Goal: Task Accomplishment & Management: Use online tool/utility

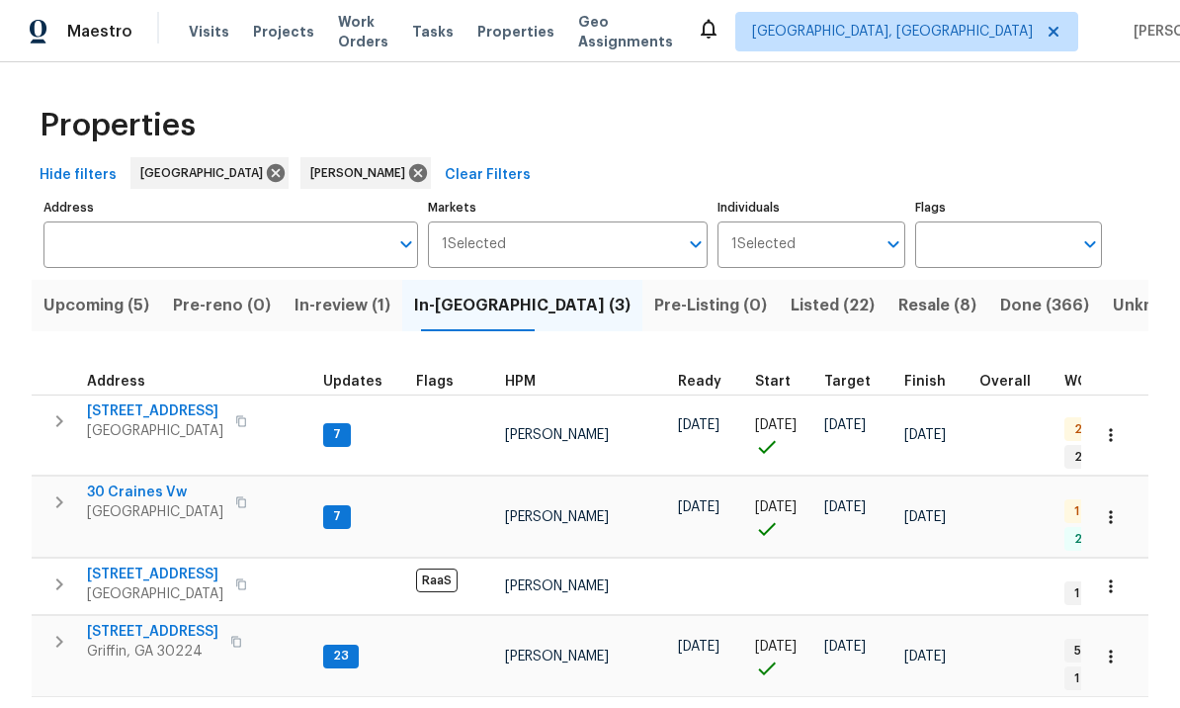
scroll to position [0, 2]
click at [791, 302] on span "Listed (22)" at bounding box center [833, 306] width 84 height 28
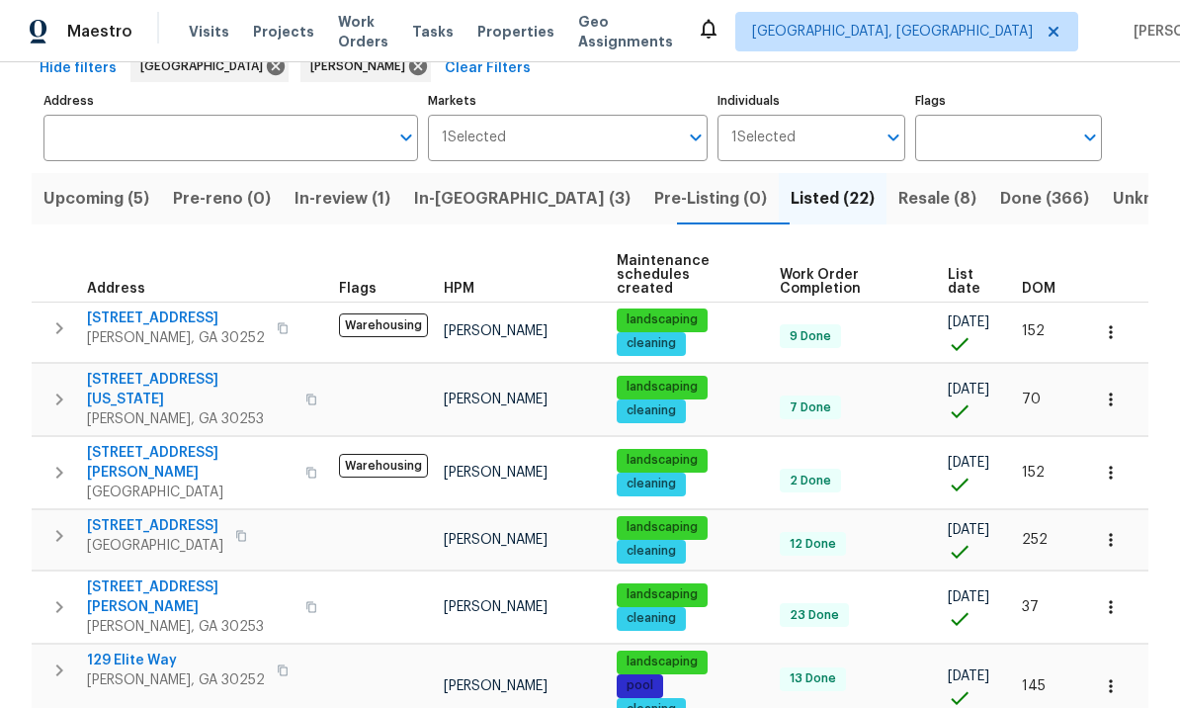
scroll to position [98, 0]
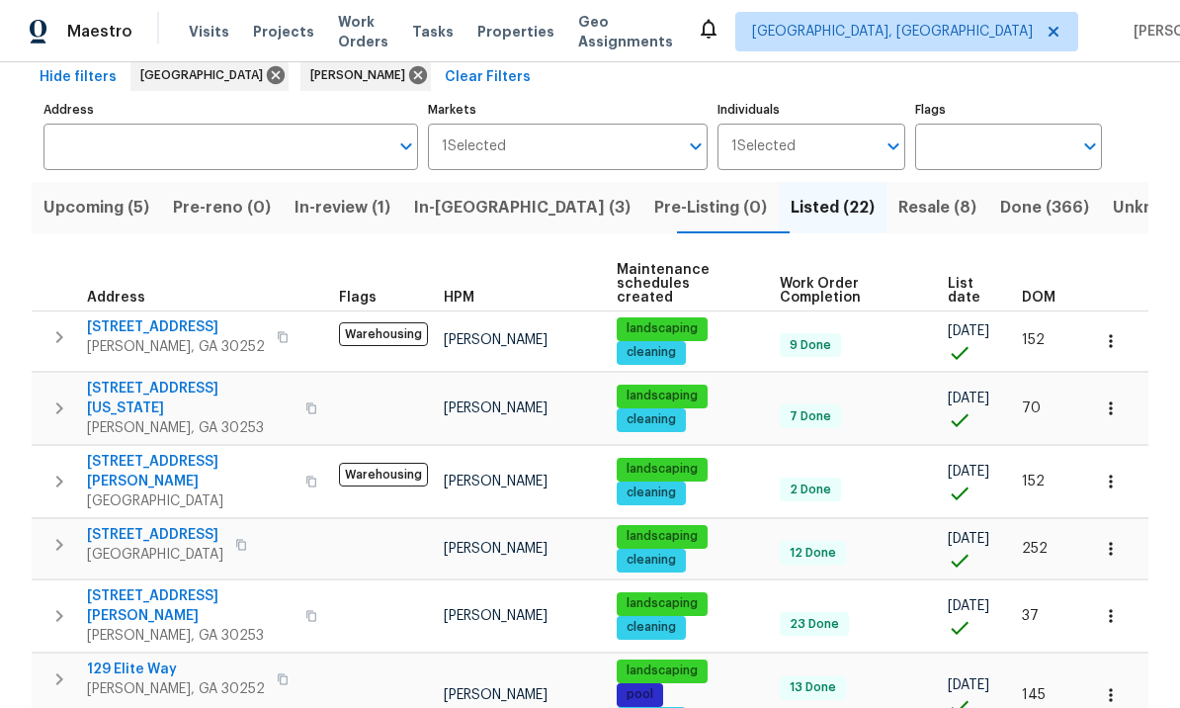
click at [899, 207] on span "Resale (8)" at bounding box center [938, 208] width 78 height 28
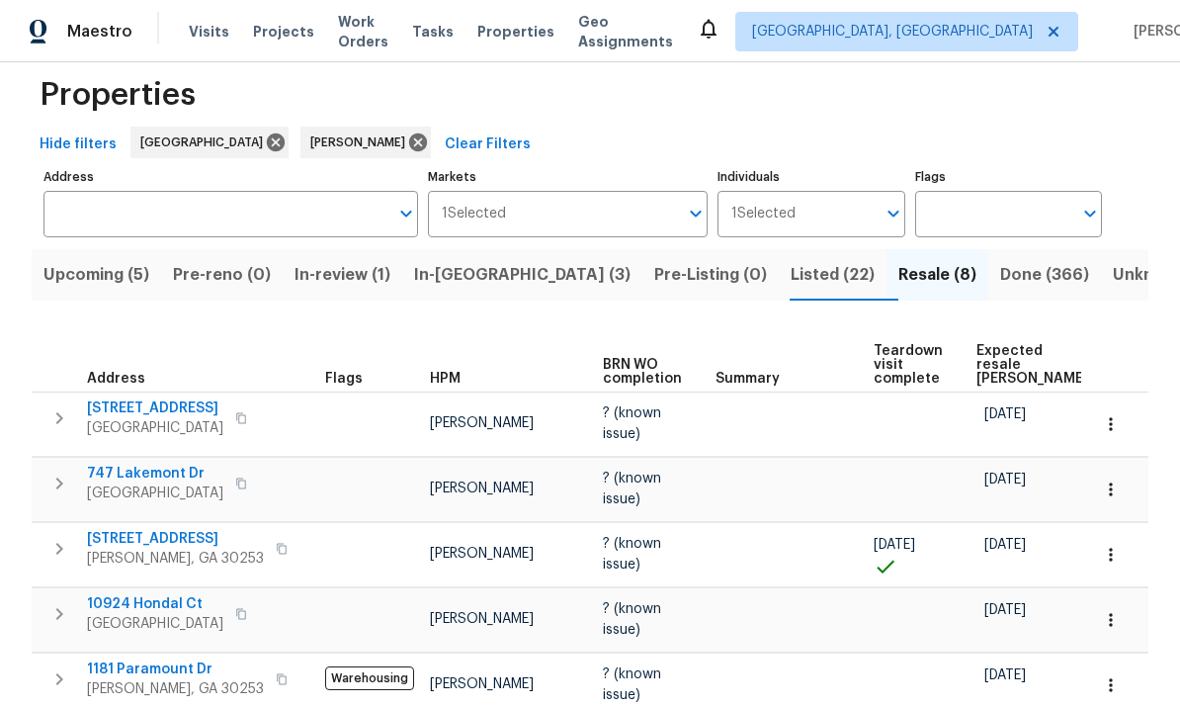
click at [152, 474] on span "747 Lakemont Dr" at bounding box center [155, 474] width 136 height 20
click at [1115, 489] on icon "button" at bounding box center [1111, 489] width 20 height 20
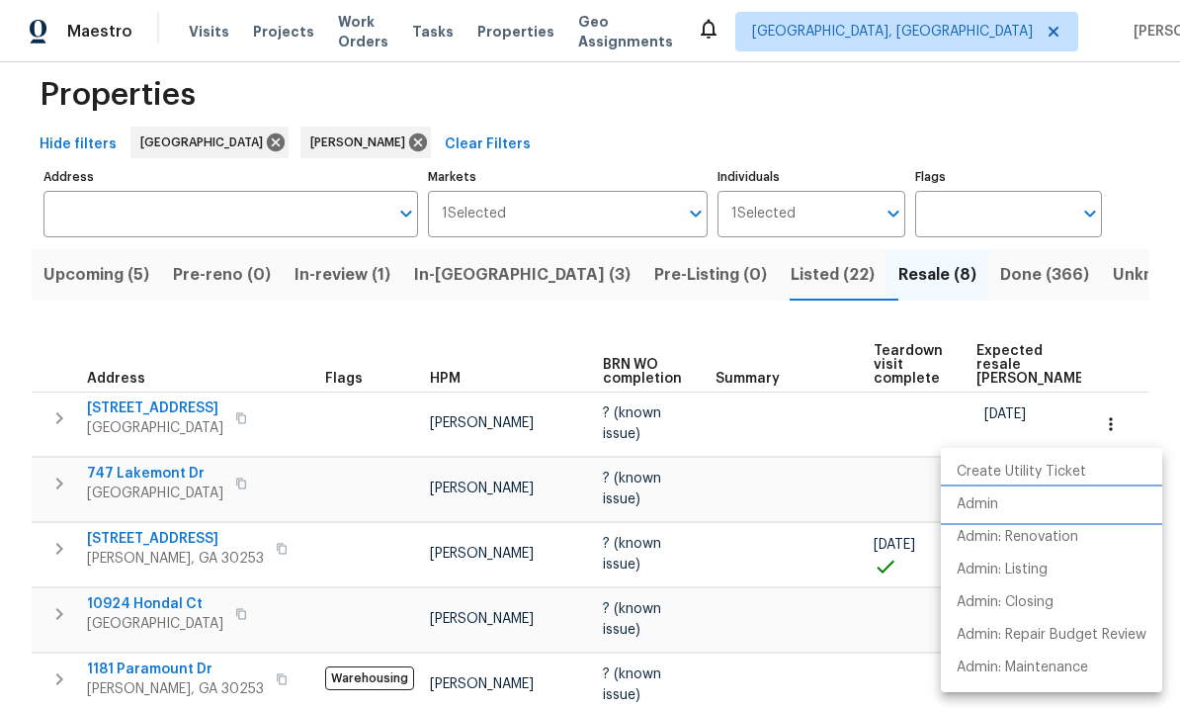
click at [1013, 499] on li "Admin" at bounding box center [1051, 504] width 221 height 33
click at [683, 564] on div at bounding box center [590, 354] width 1180 height 708
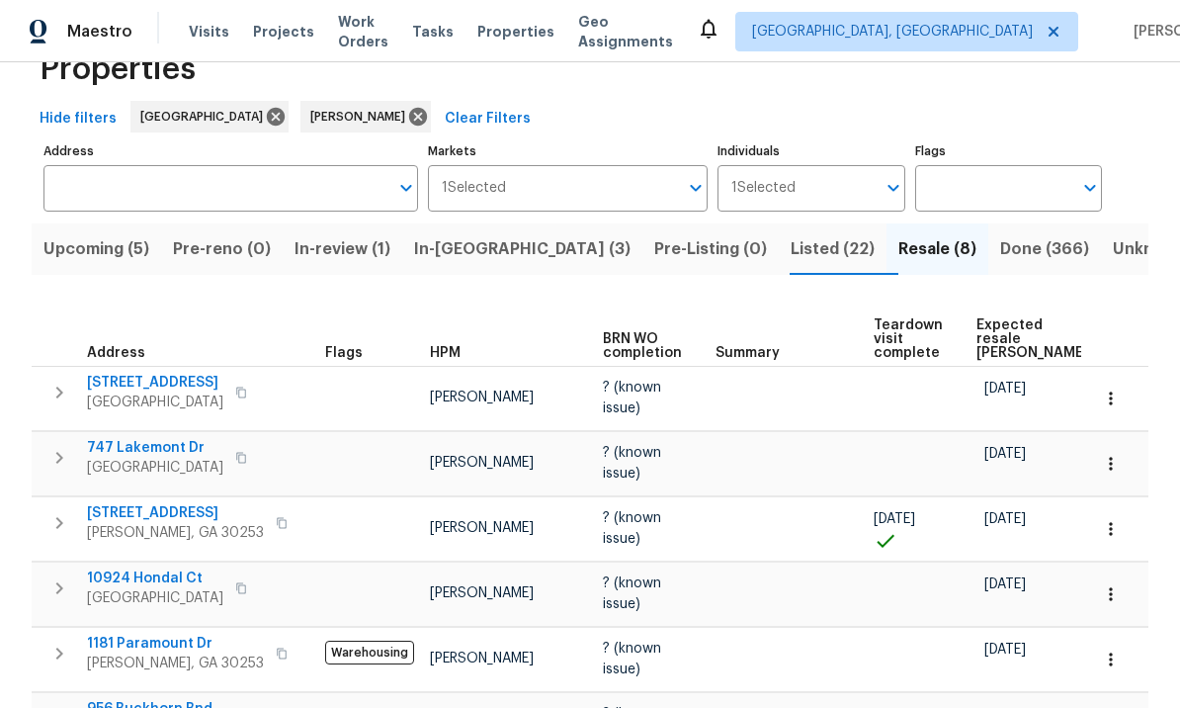
scroll to position [69, 0]
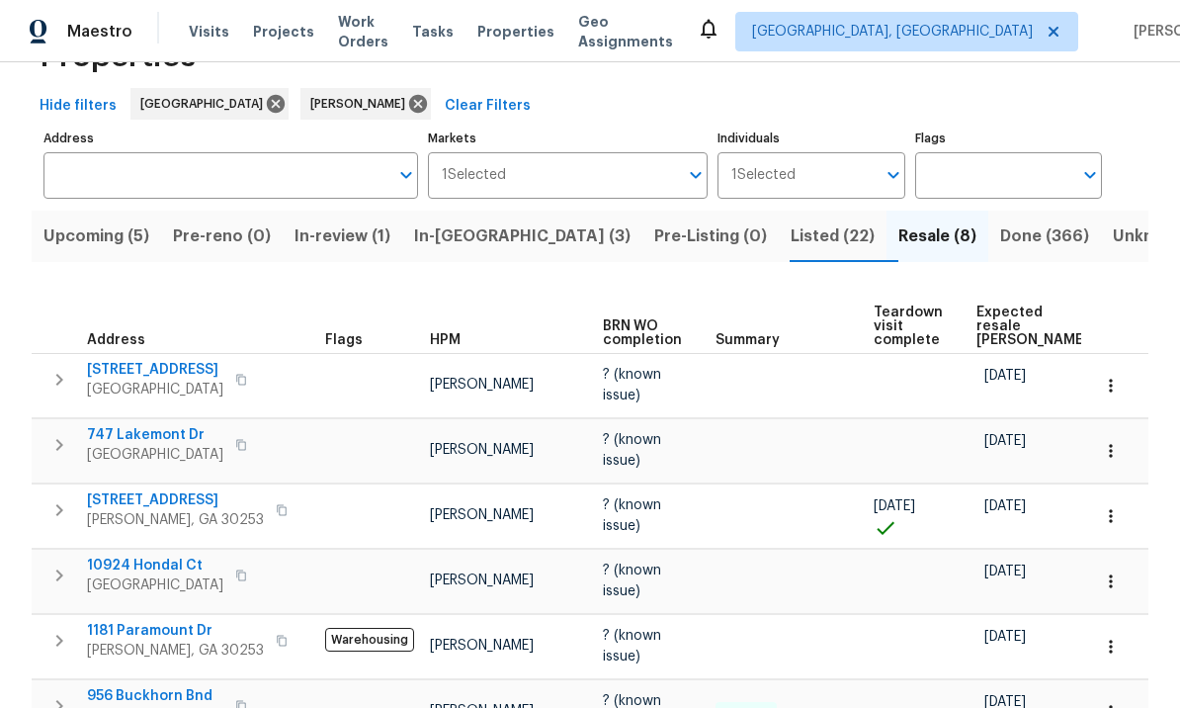
click at [144, 437] on span "747 Lakemont Dr" at bounding box center [155, 435] width 136 height 20
click at [1117, 455] on icon "button" at bounding box center [1111, 451] width 20 height 20
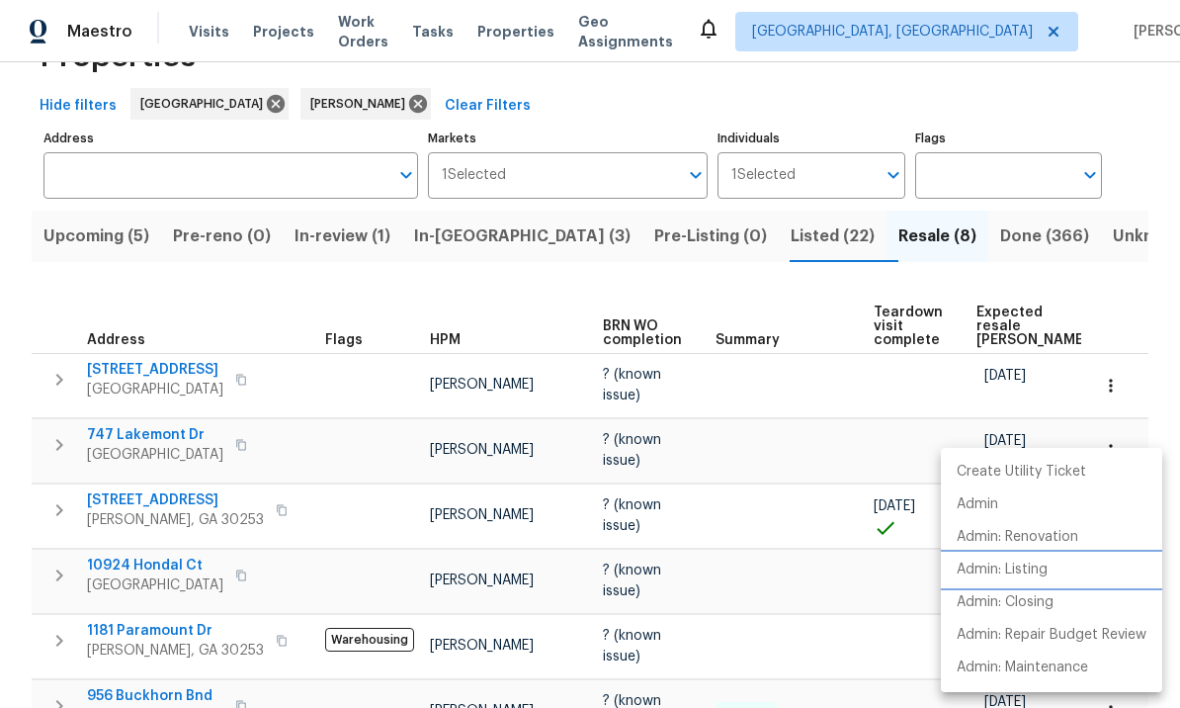
click at [1042, 571] on p "Admin: Listing" at bounding box center [1002, 569] width 91 height 21
click at [164, 441] on div at bounding box center [590, 354] width 1180 height 708
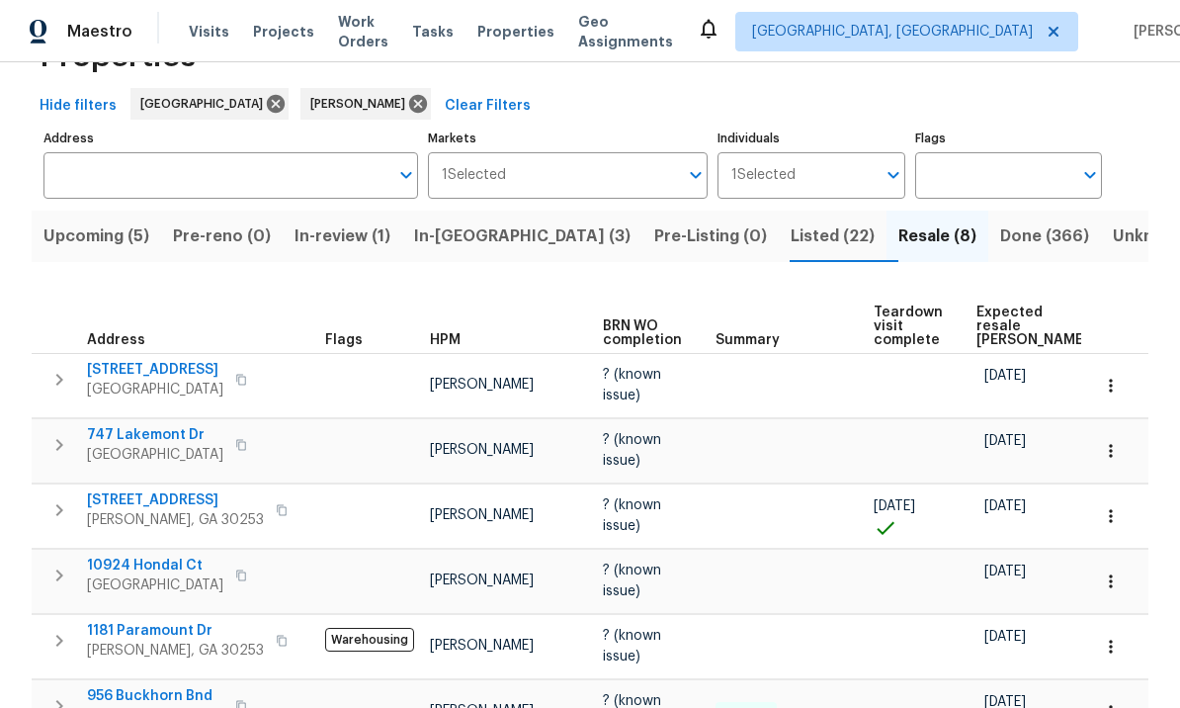
click at [895, 475] on td at bounding box center [917, 450] width 103 height 64
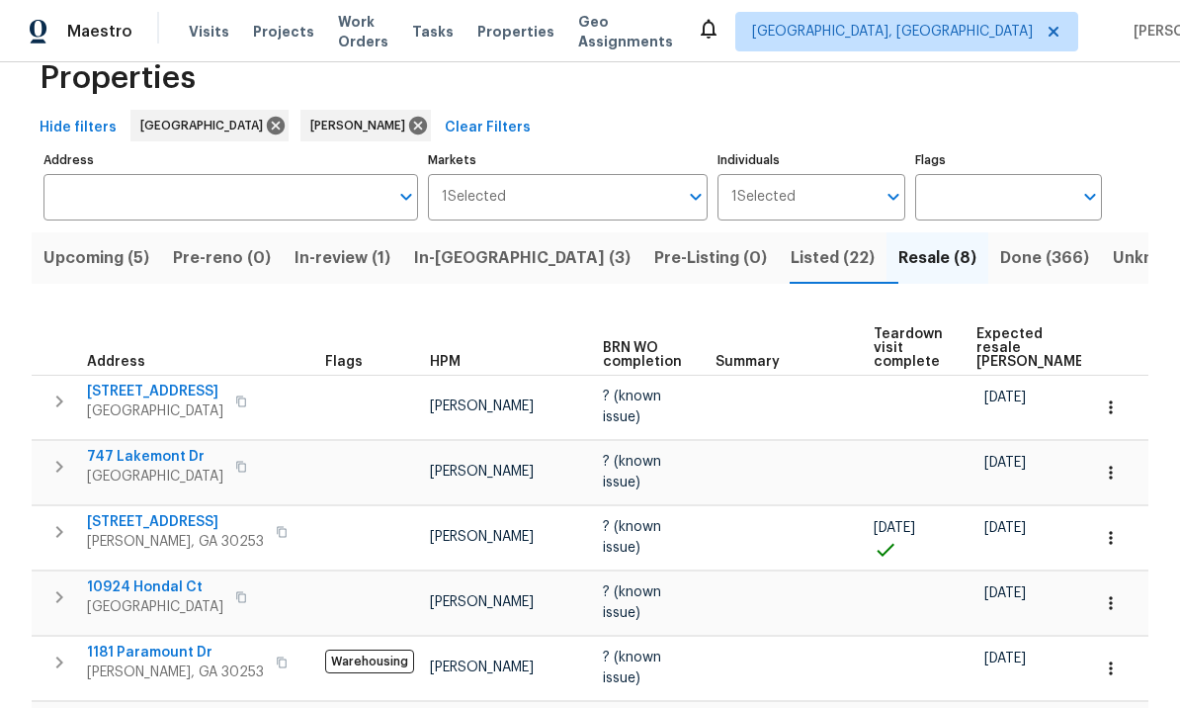
scroll to position [30, 0]
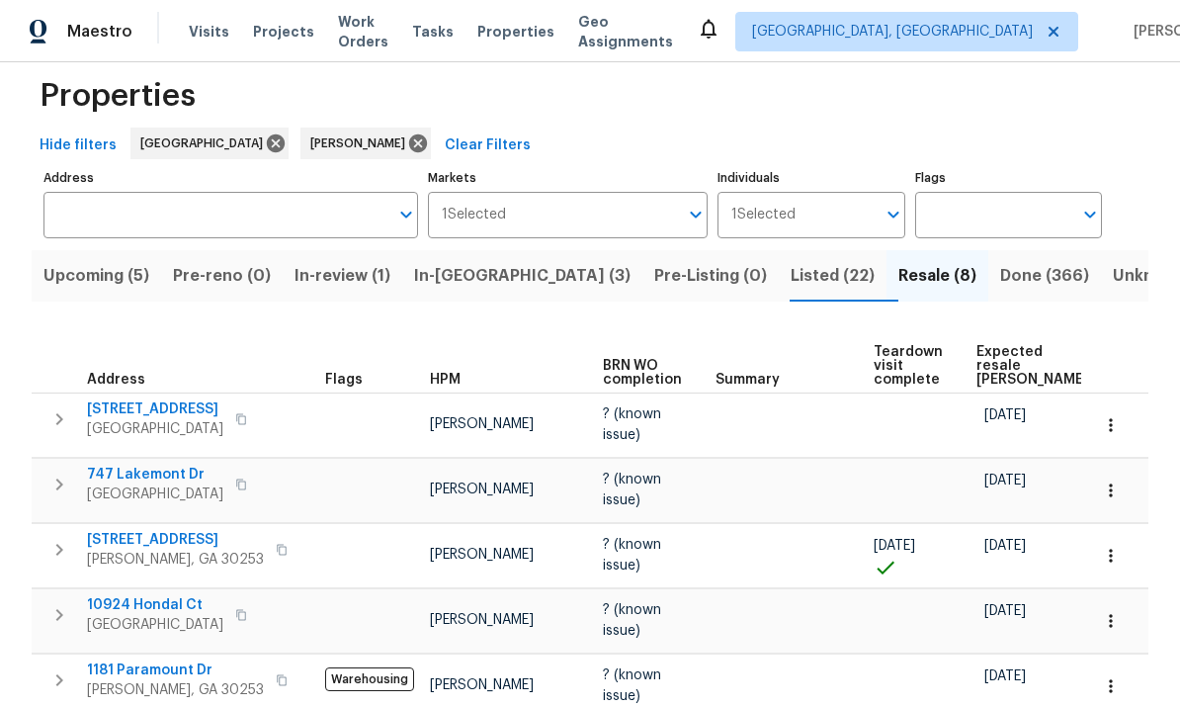
click at [791, 269] on span "Listed (22)" at bounding box center [833, 276] width 84 height 28
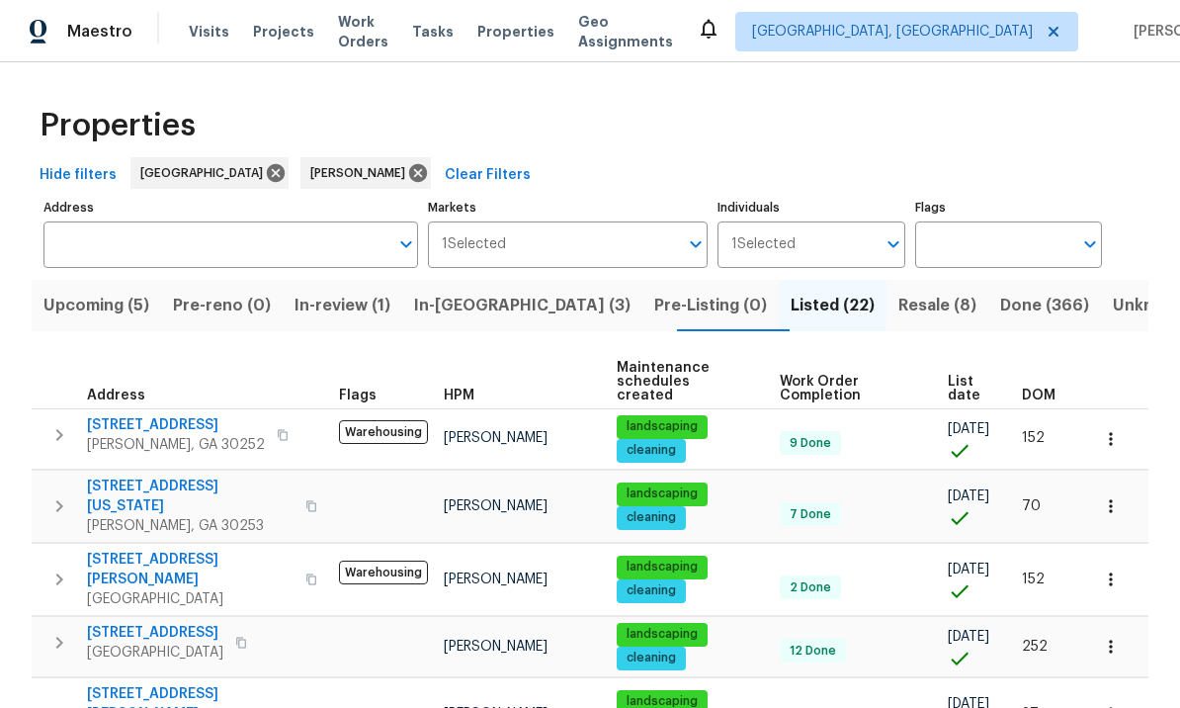
click at [475, 627] on td "[PERSON_NAME]" at bounding box center [522, 646] width 173 height 60
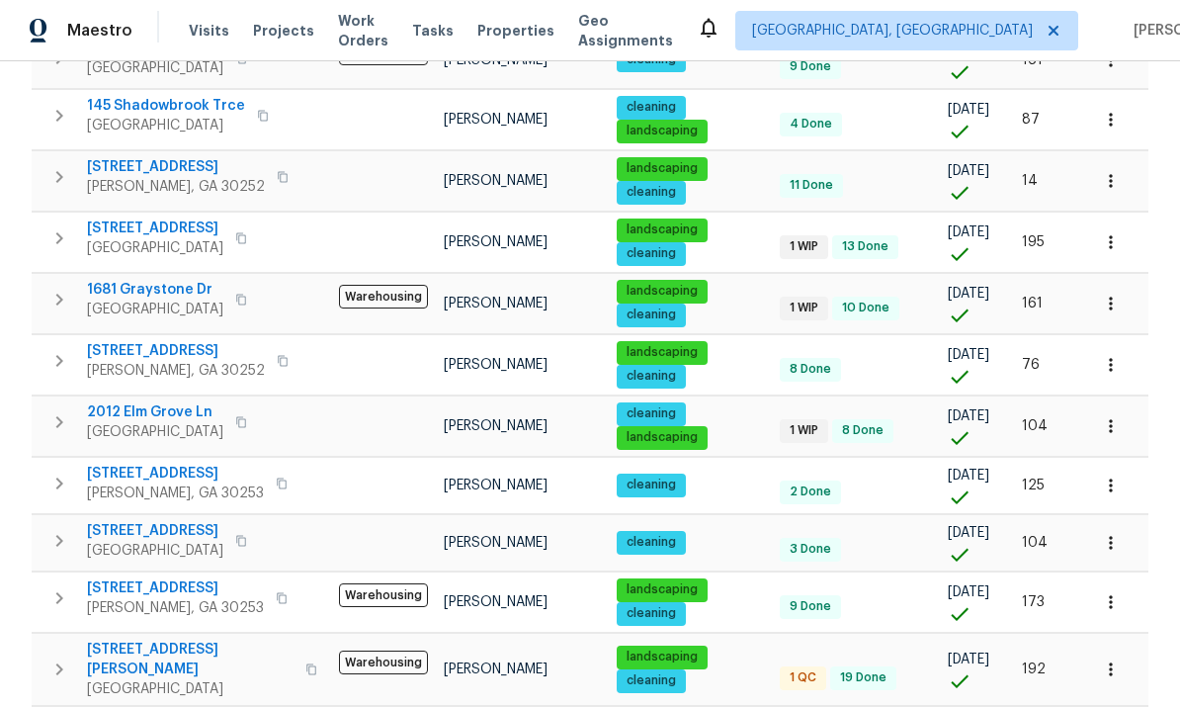
scroll to position [54, 0]
click at [129, 641] on span "46 Norman Rd" at bounding box center [190, 661] width 207 height 40
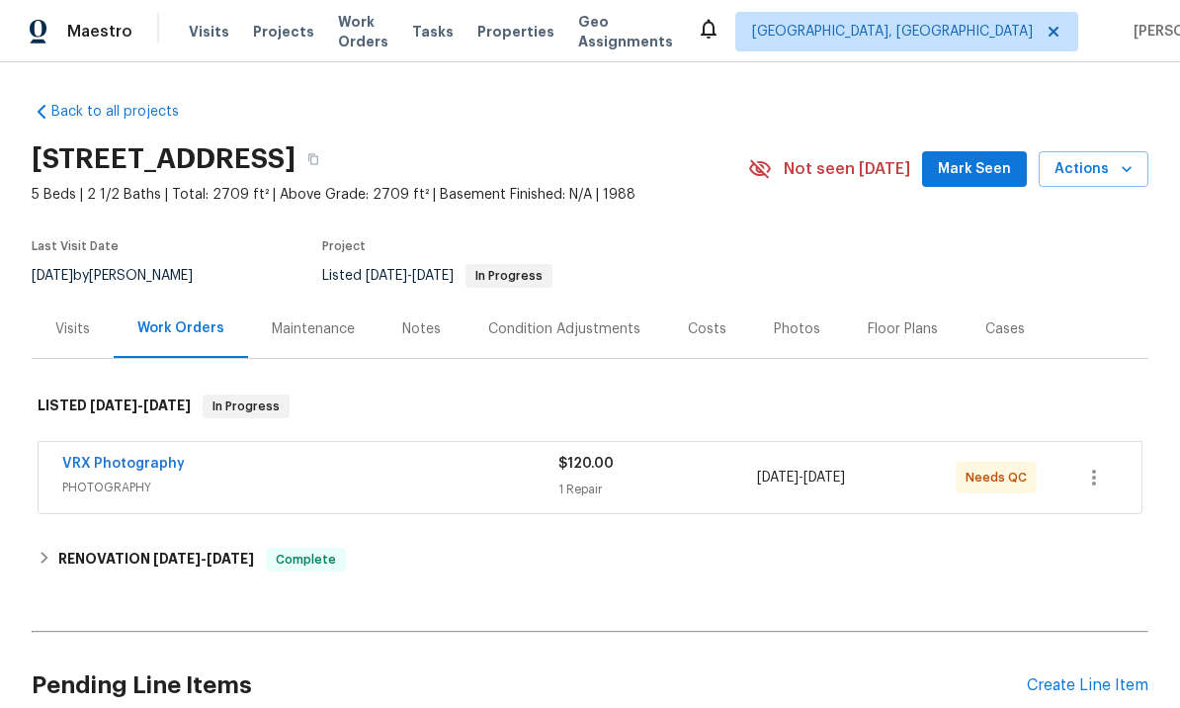
click at [716, 325] on div "Costs" at bounding box center [707, 329] width 39 height 20
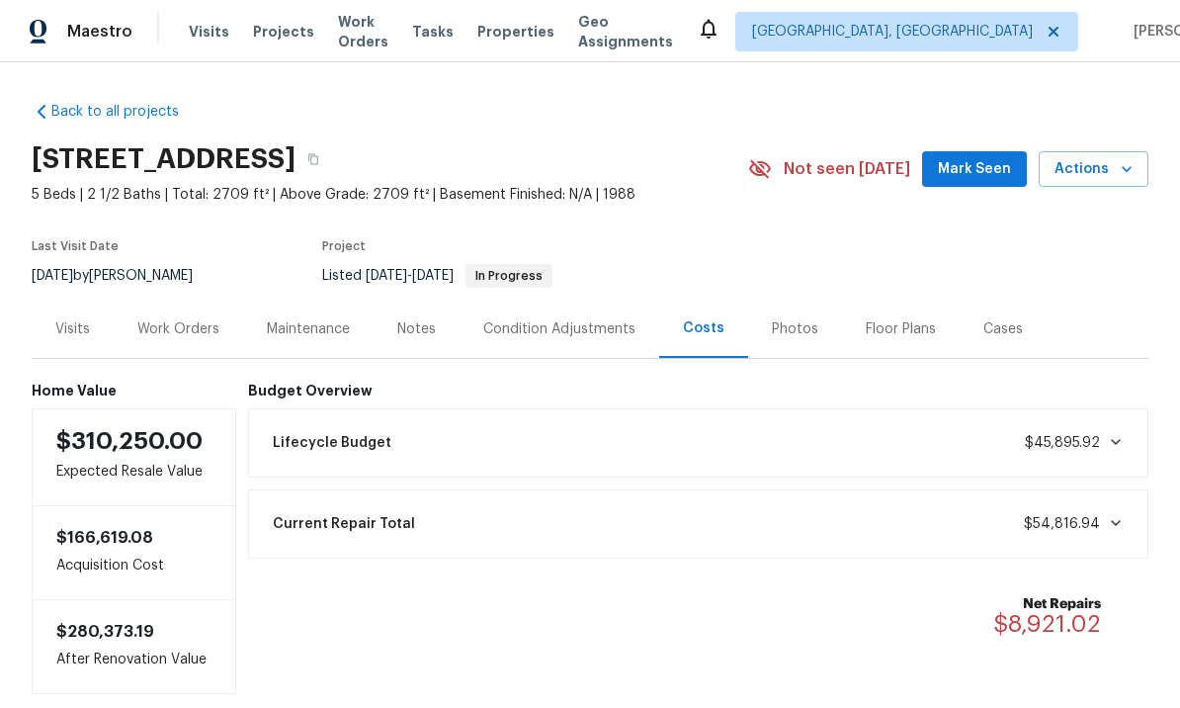
click at [798, 330] on div "Photos" at bounding box center [795, 329] width 46 height 20
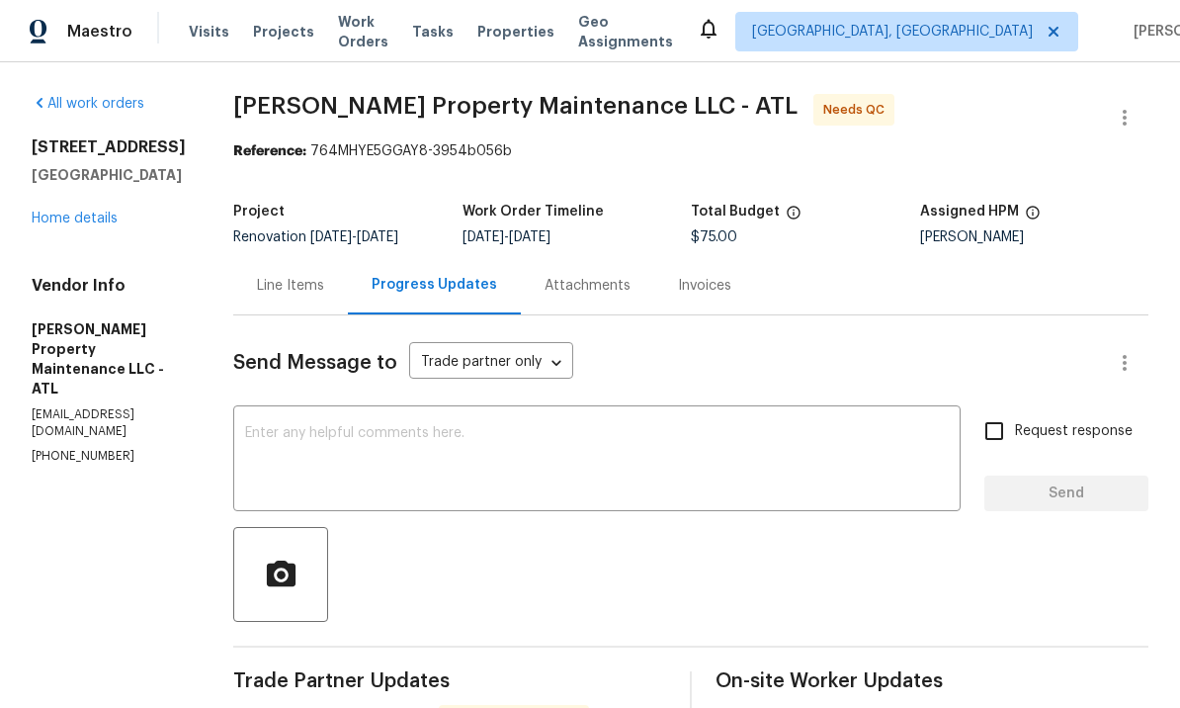
scroll to position [135, 0]
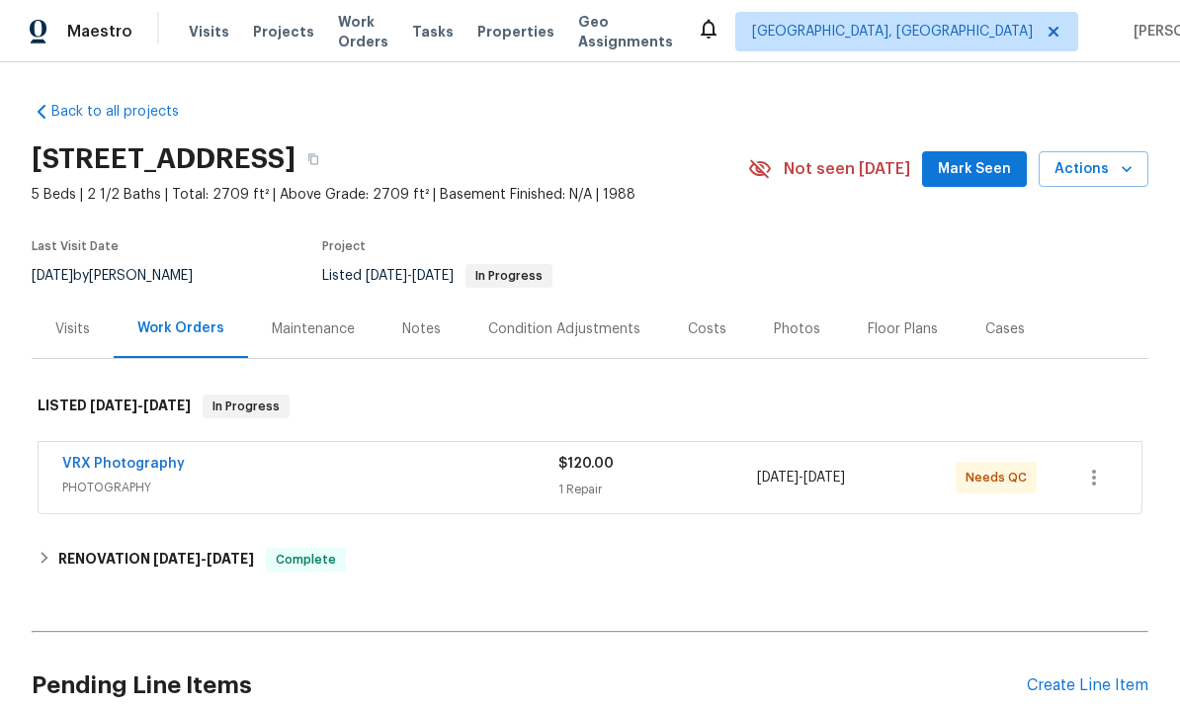
scroll to position [68, 0]
click at [708, 319] on div "Costs" at bounding box center [707, 329] width 39 height 20
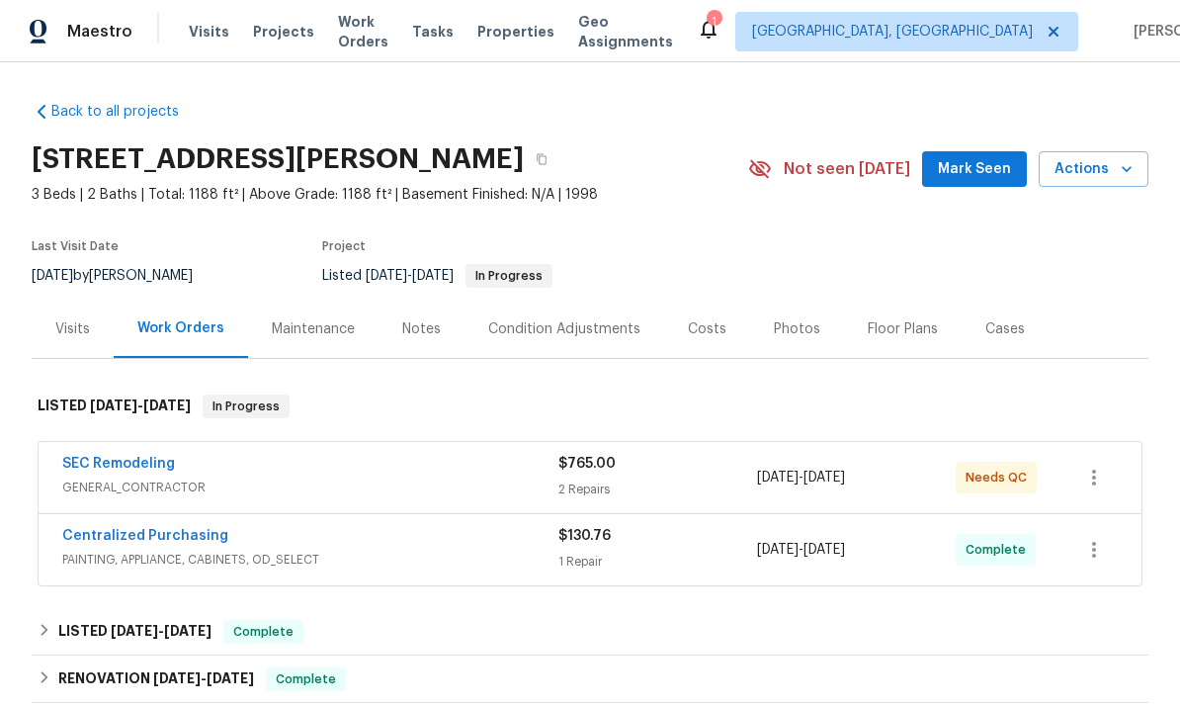
click at [157, 463] on link "SEC Remodeling" at bounding box center [118, 464] width 113 height 14
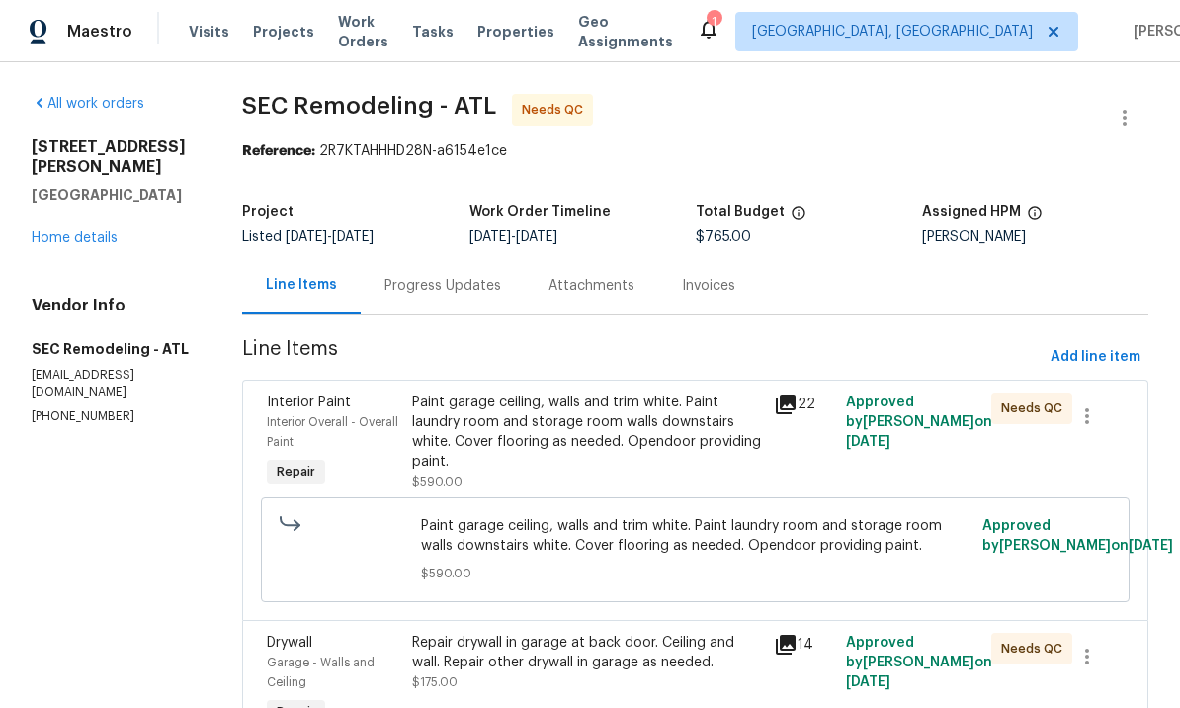
click at [612, 419] on div "Paint garage ceiling, walls and trim white. Paint laundry room and storage room…" at bounding box center [587, 431] width 350 height 79
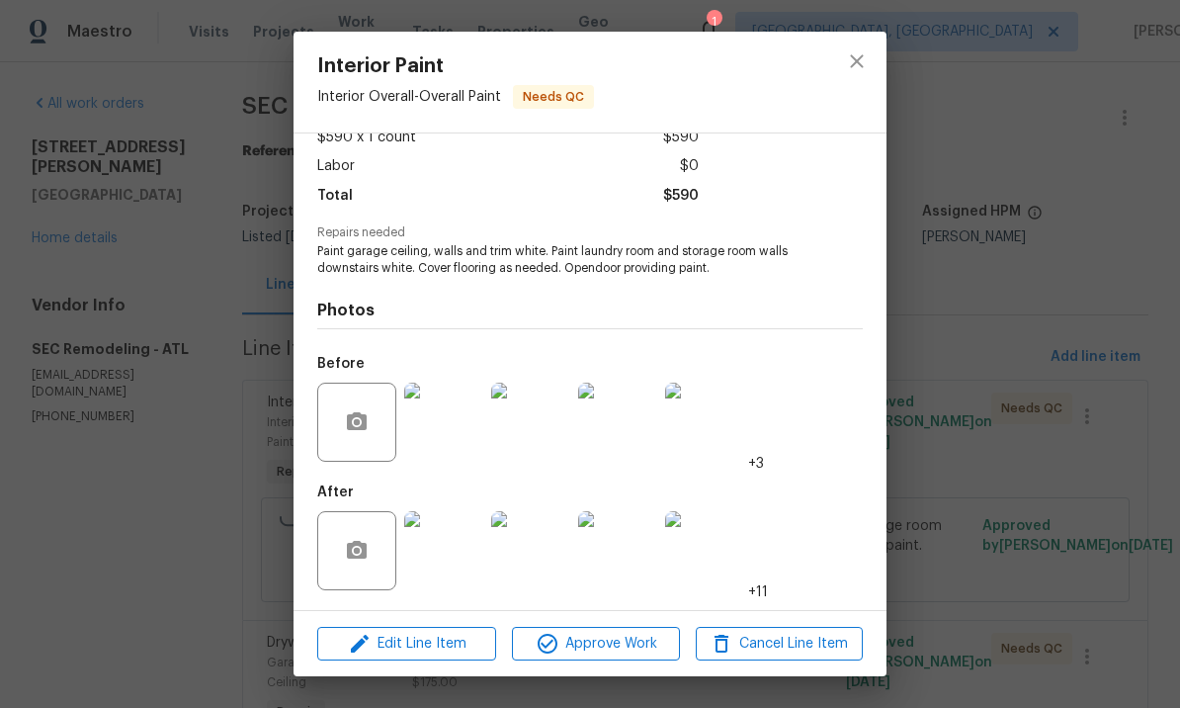
scroll to position [125, 0]
click at [445, 555] on img at bounding box center [443, 550] width 79 height 79
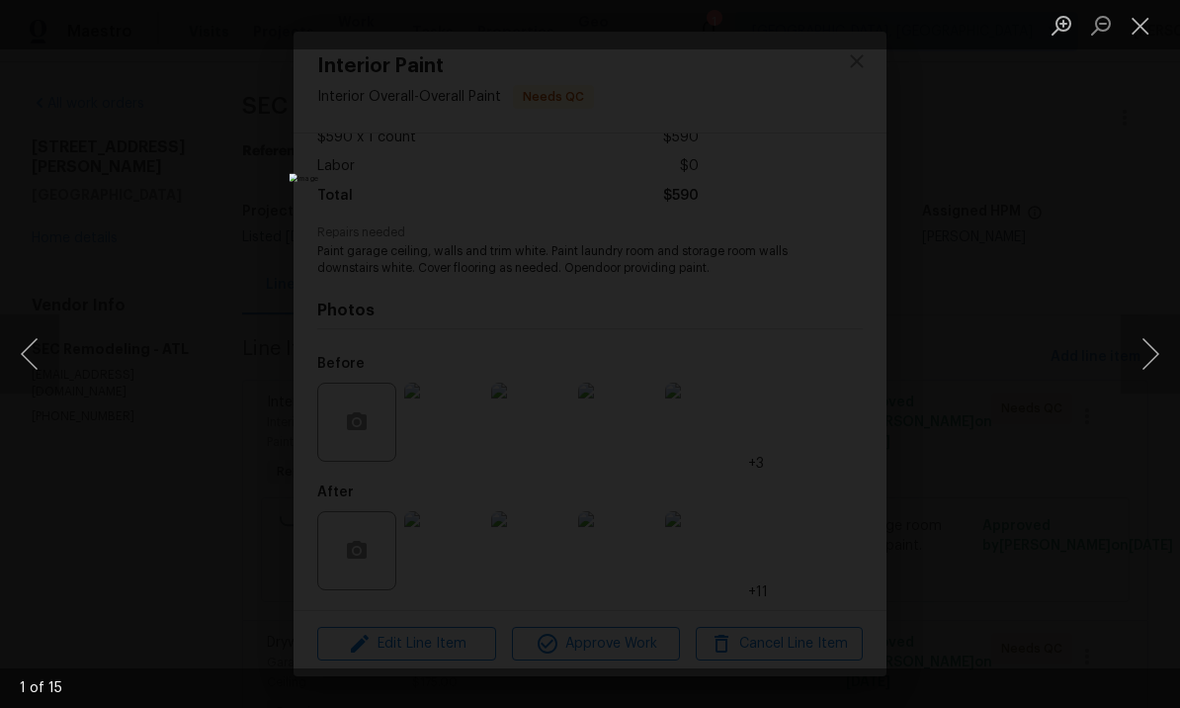
click at [1150, 358] on button "Next image" at bounding box center [1150, 353] width 59 height 79
click at [1150, 354] on button "Next image" at bounding box center [1150, 353] width 59 height 79
click at [1143, 355] on button "Next image" at bounding box center [1150, 353] width 59 height 79
click at [1146, 355] on button "Next image" at bounding box center [1150, 353] width 59 height 79
click at [1146, 351] on button "Next image" at bounding box center [1150, 353] width 59 height 79
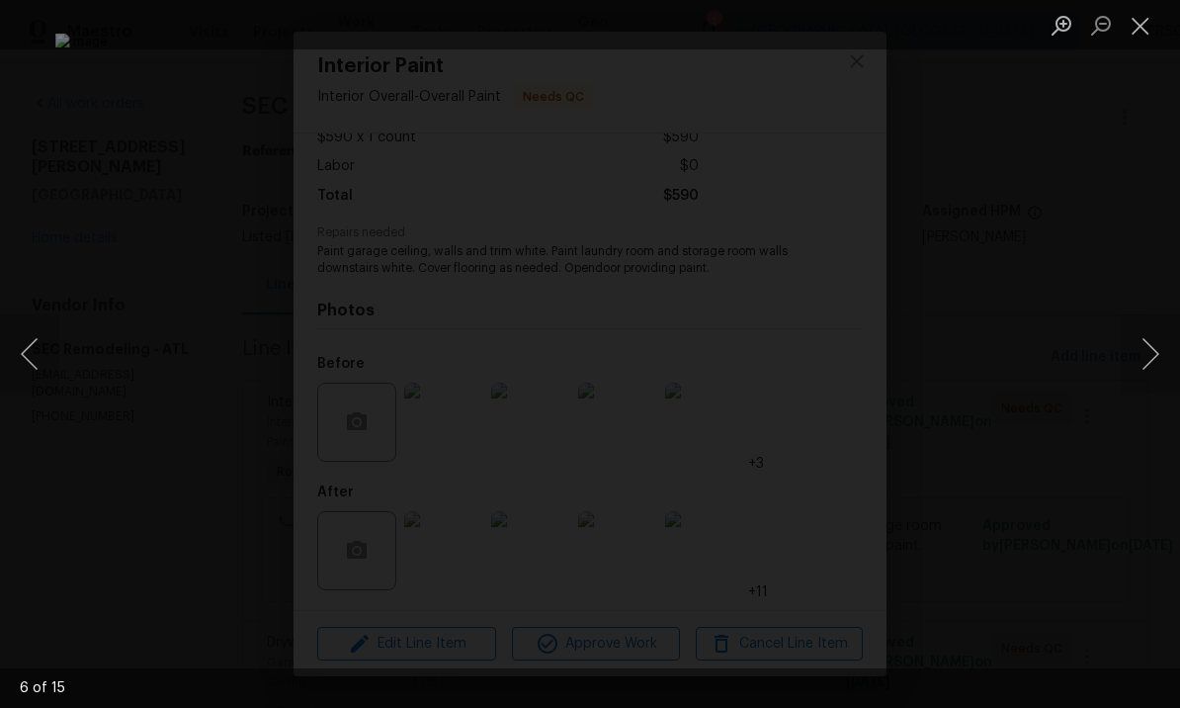
click at [1146, 27] on button "Close lightbox" at bounding box center [1141, 25] width 40 height 35
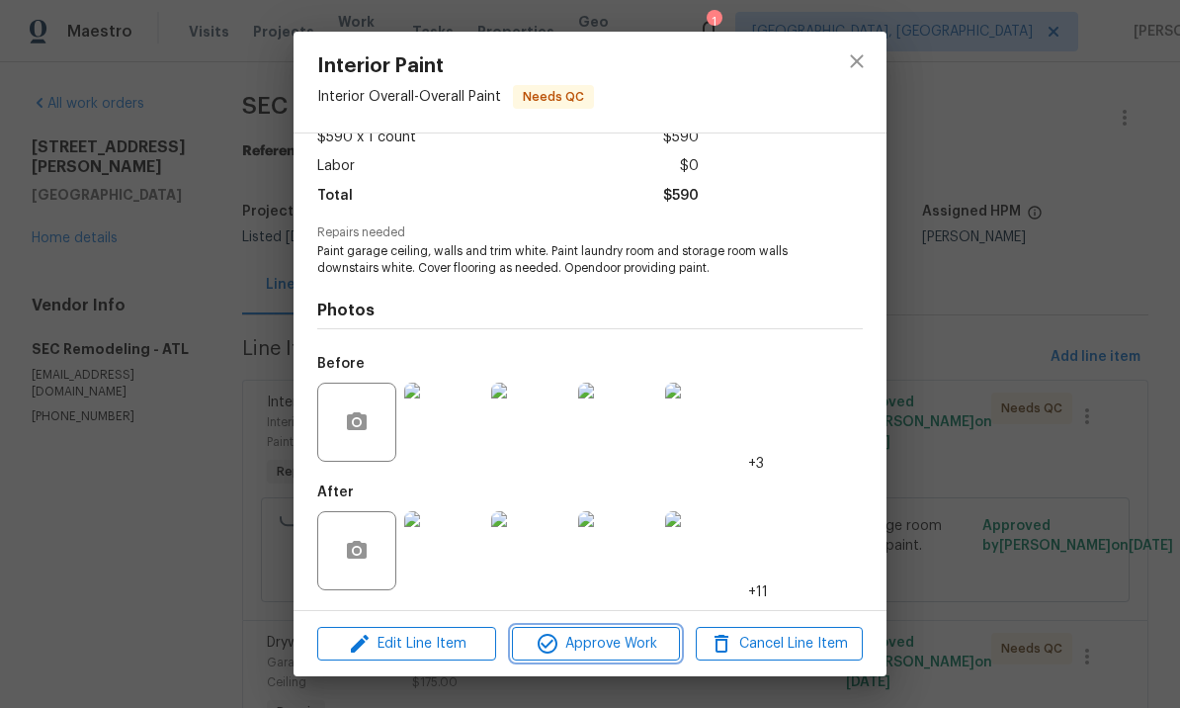
click at [599, 637] on span "Approve Work" at bounding box center [595, 644] width 155 height 25
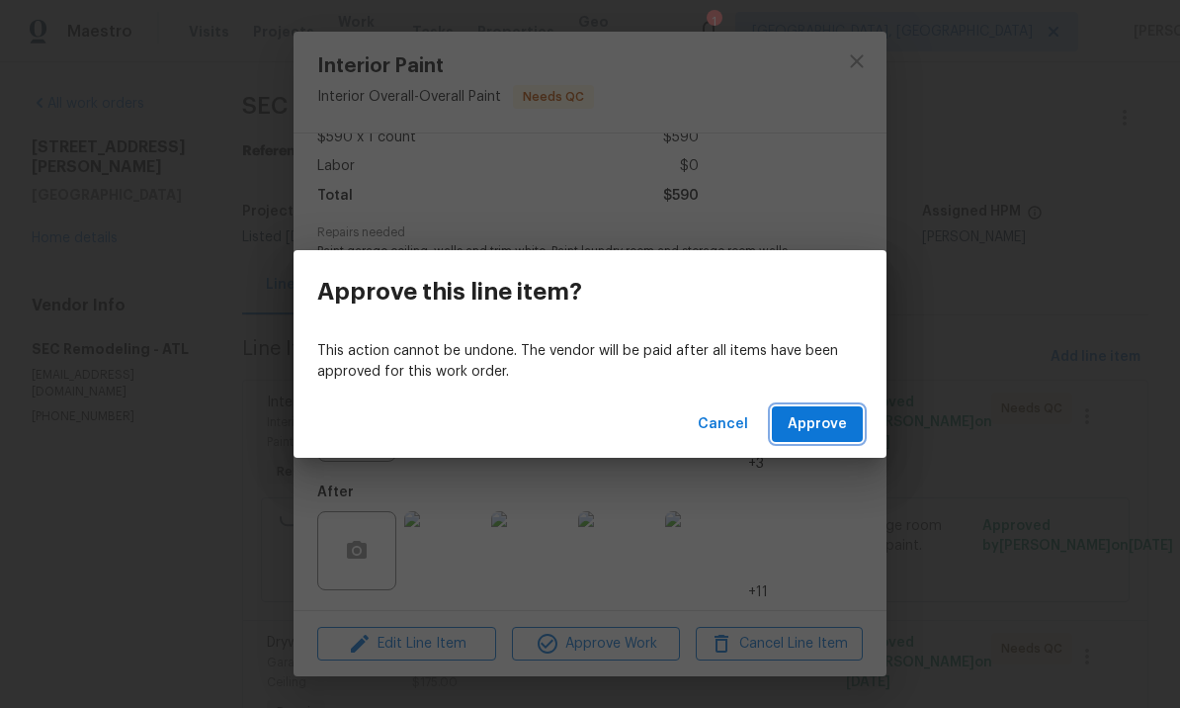
click at [830, 412] on span "Approve" at bounding box center [817, 424] width 59 height 25
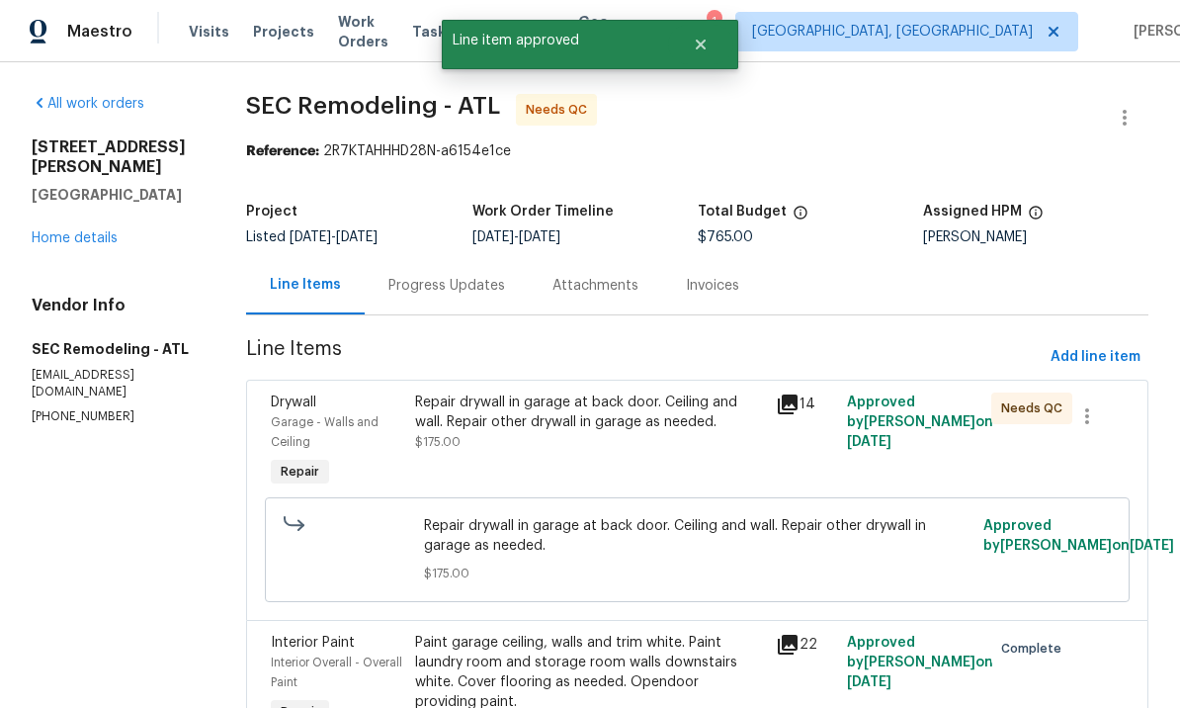
click at [657, 448] on div "Repair drywall in garage at back door. Ceiling and wall. Repair other drywall i…" at bounding box center [589, 421] width 348 height 59
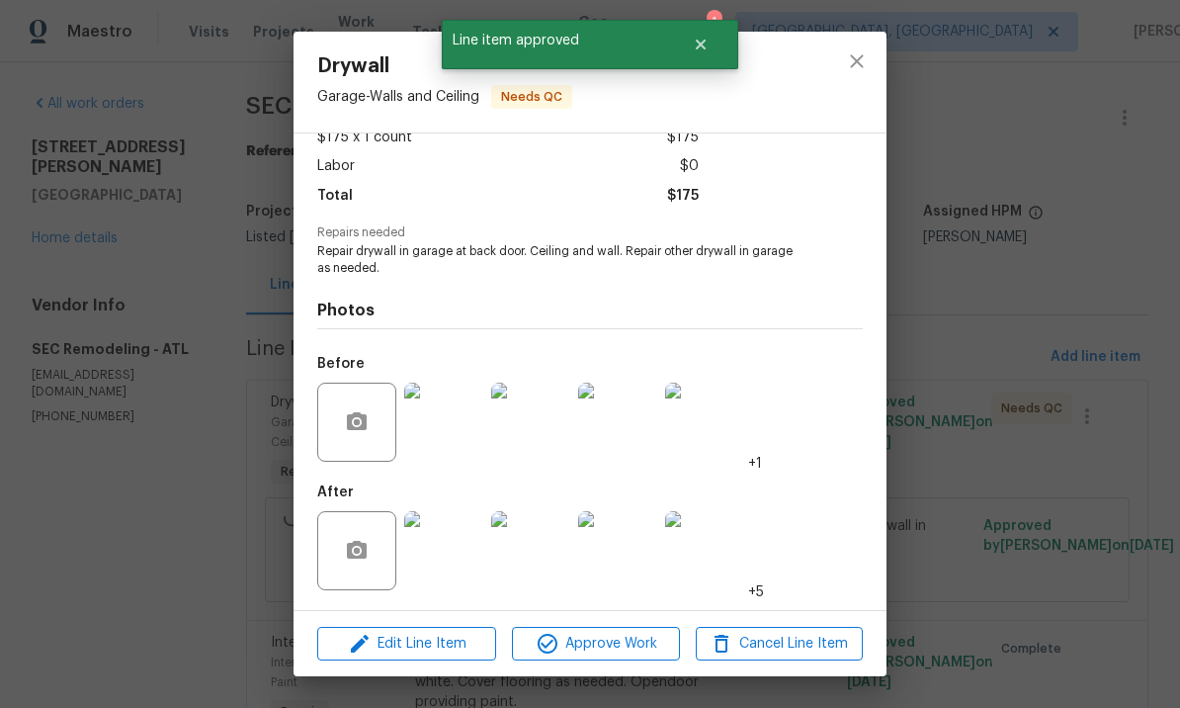
click at [543, 556] on img at bounding box center [530, 550] width 79 height 79
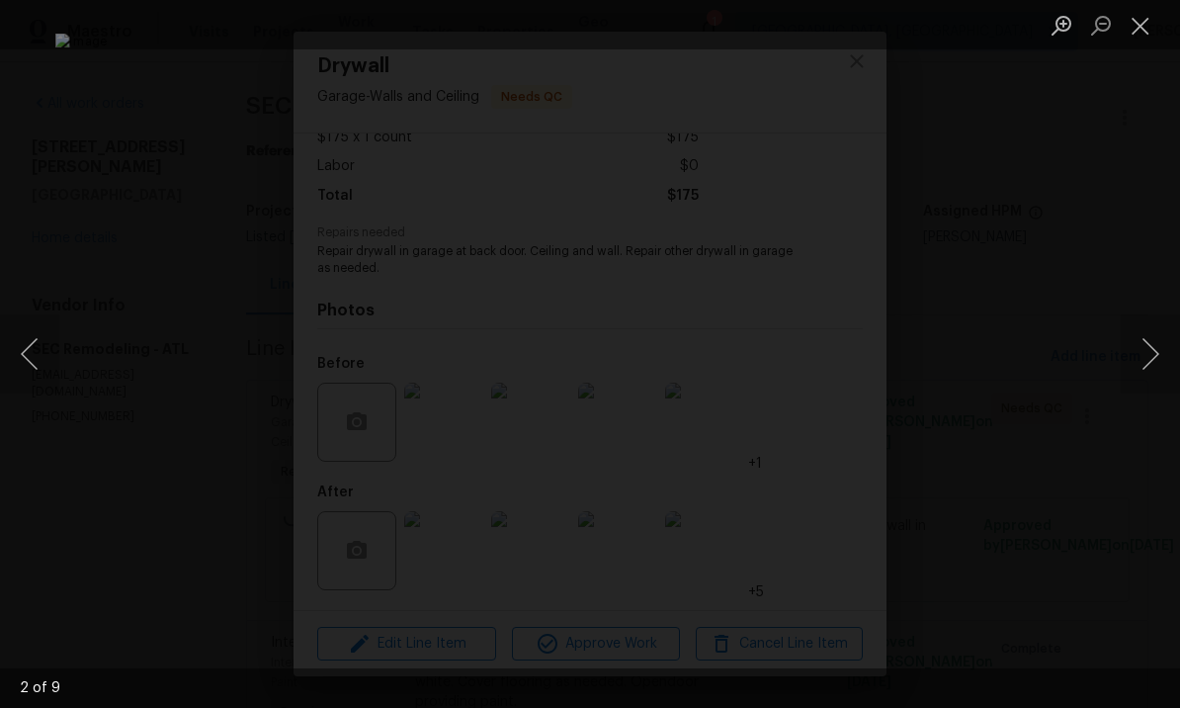
click at [1150, 359] on button "Next image" at bounding box center [1150, 353] width 59 height 79
click at [35, 350] on button "Previous image" at bounding box center [29, 353] width 59 height 79
click at [1143, 27] on button "Close lightbox" at bounding box center [1141, 25] width 40 height 35
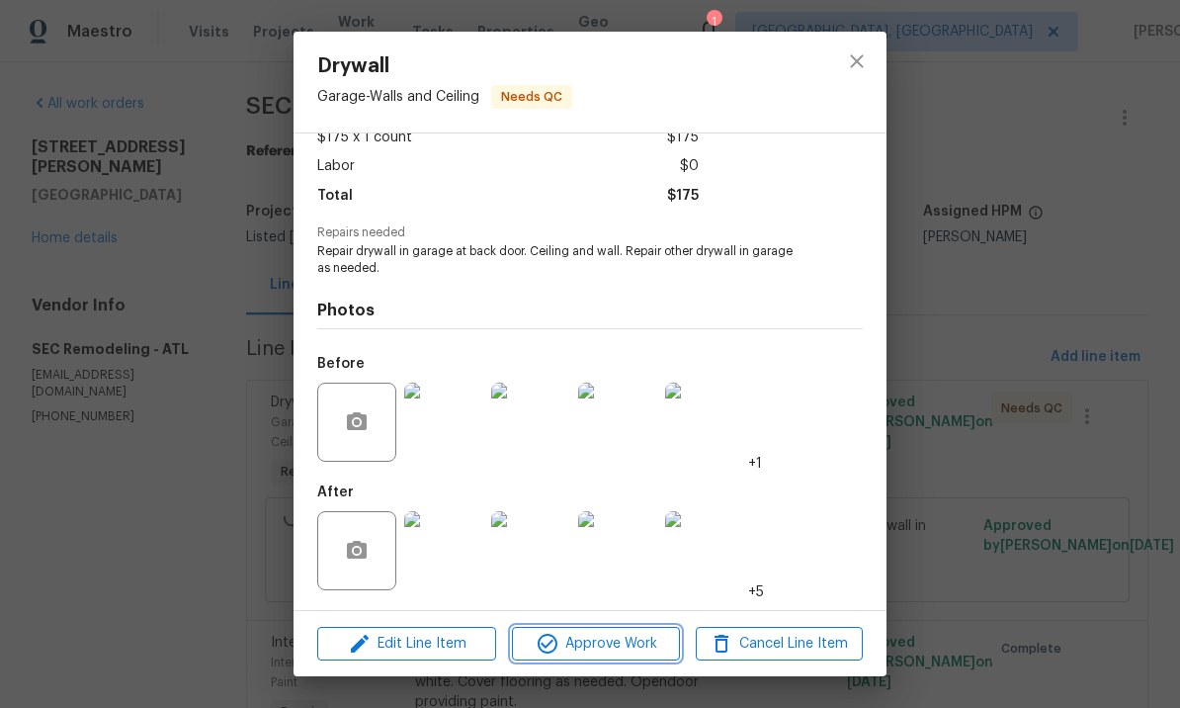
click at [624, 640] on span "Approve Work" at bounding box center [595, 644] width 155 height 25
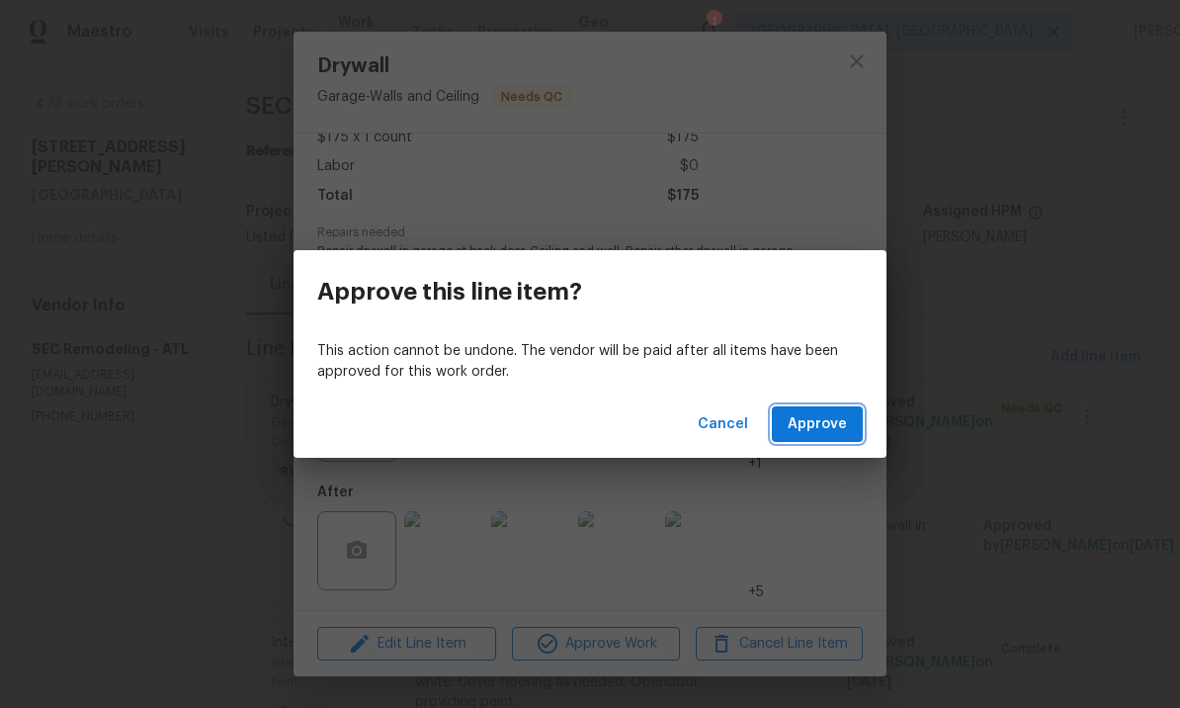
click at [817, 423] on span "Approve" at bounding box center [817, 424] width 59 height 25
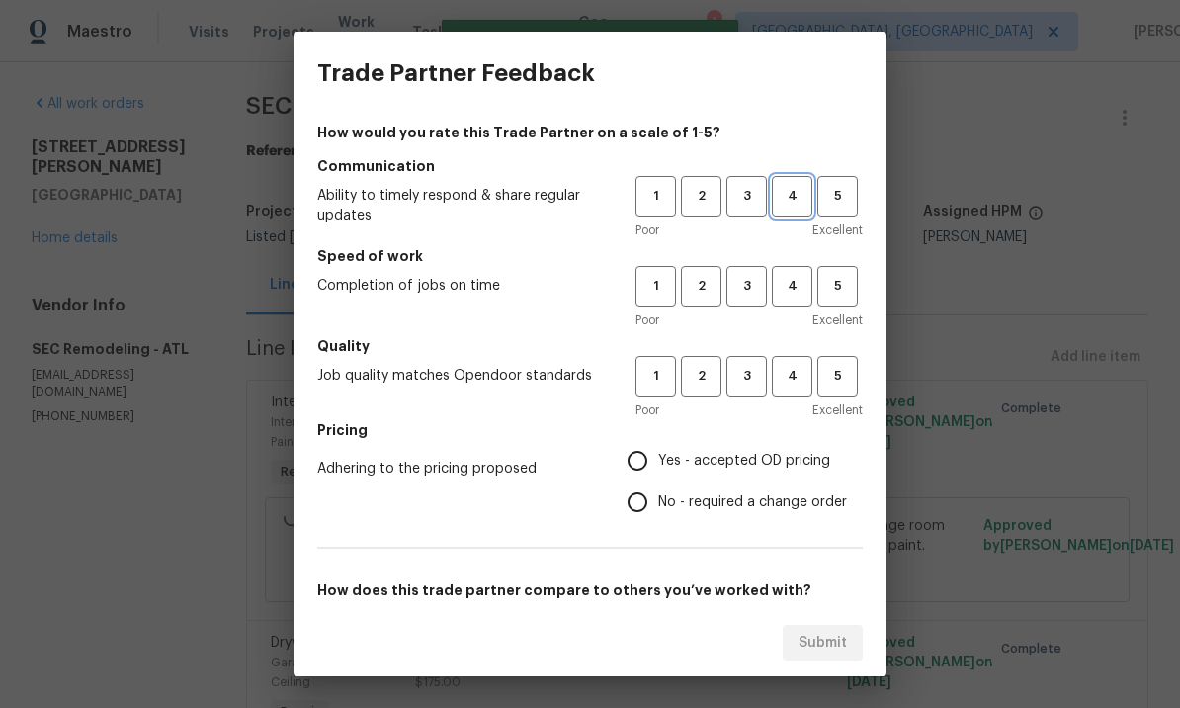
click at [799, 190] on span "4" at bounding box center [792, 196] width 37 height 23
click at [788, 280] on span "4" at bounding box center [792, 286] width 37 height 23
click at [792, 377] on span "4" at bounding box center [792, 376] width 37 height 23
click at [646, 501] on input "No - required a change order" at bounding box center [638, 502] width 42 height 42
radio input "true"
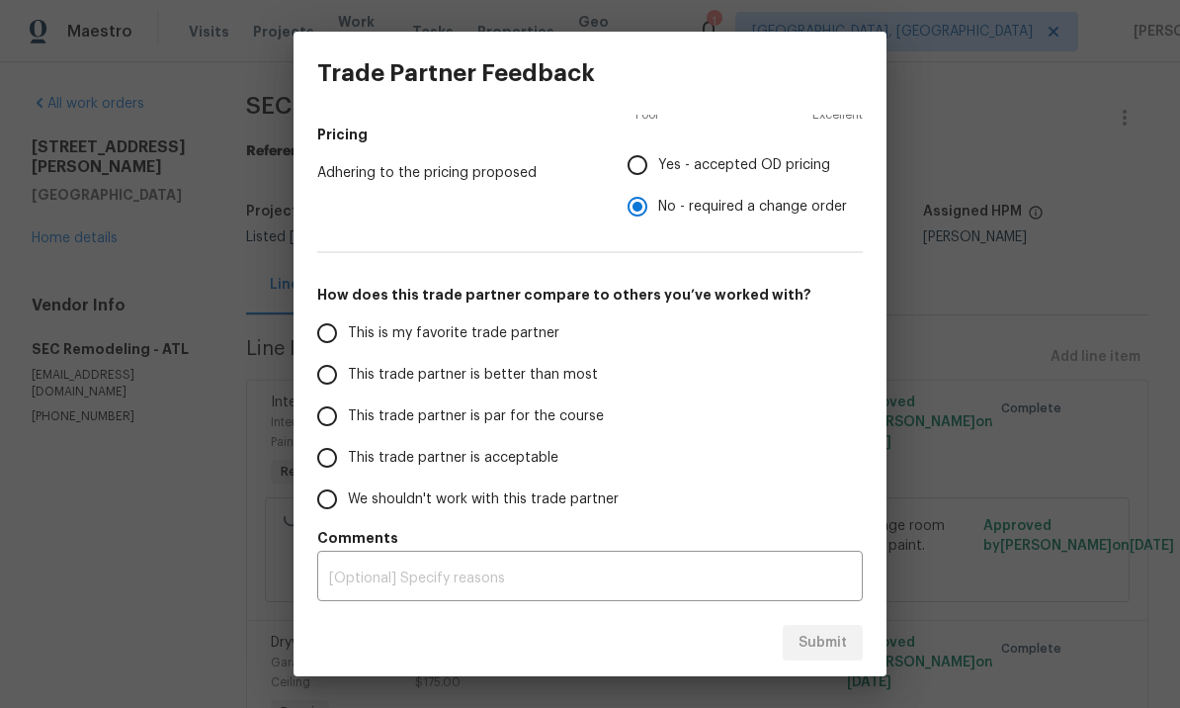
scroll to position [296, 0]
click at [336, 364] on input "This trade partner is better than most" at bounding box center [327, 375] width 42 height 42
click at [820, 638] on span "Submit" at bounding box center [823, 643] width 48 height 25
radio input "true"
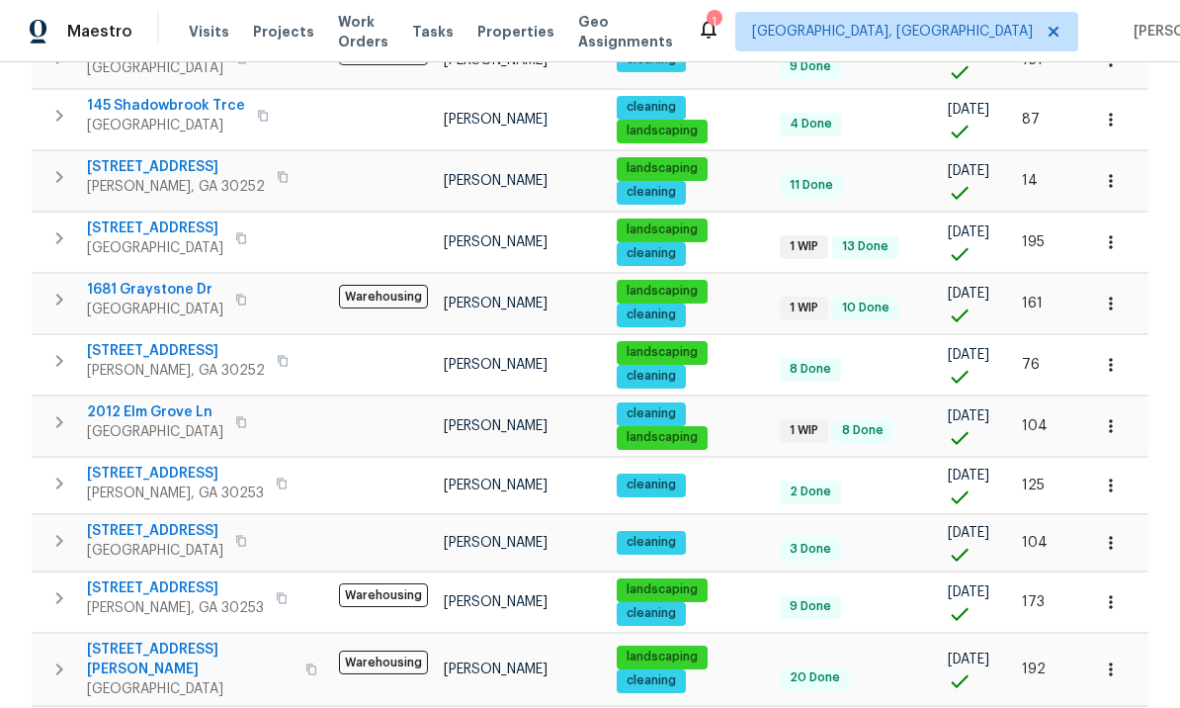
scroll to position [1022, 0]
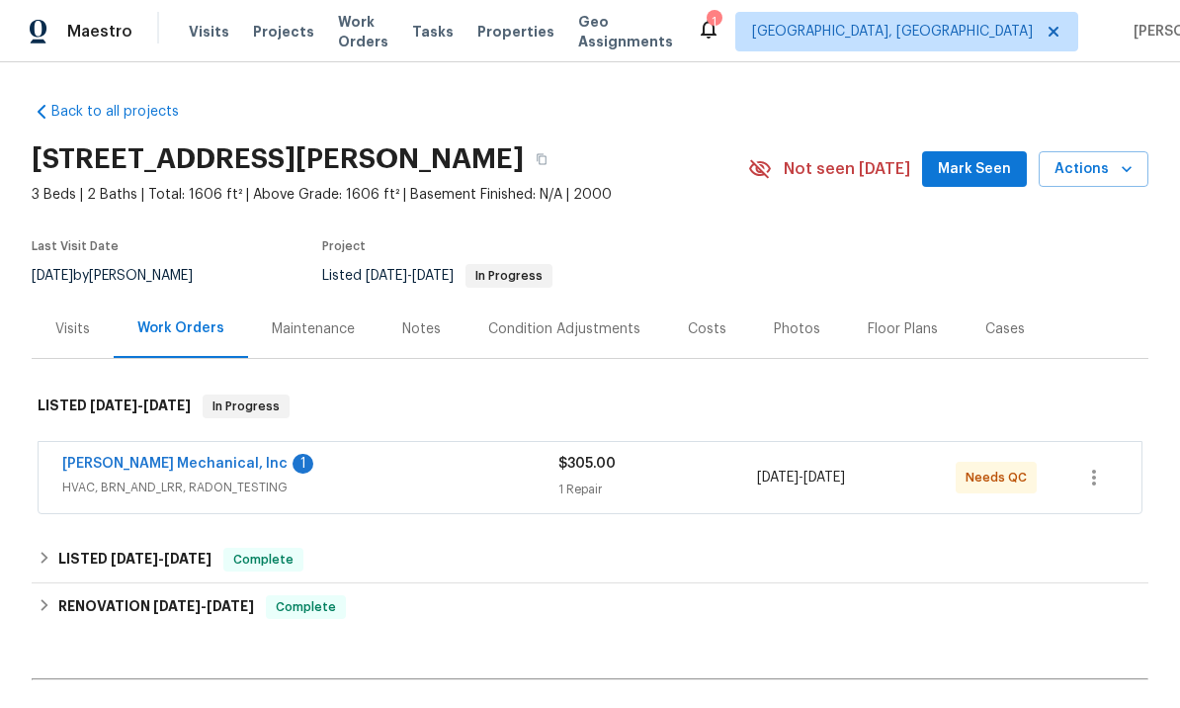
click at [192, 462] on link "[PERSON_NAME] Mechanical, Inc" at bounding box center [174, 464] width 225 height 14
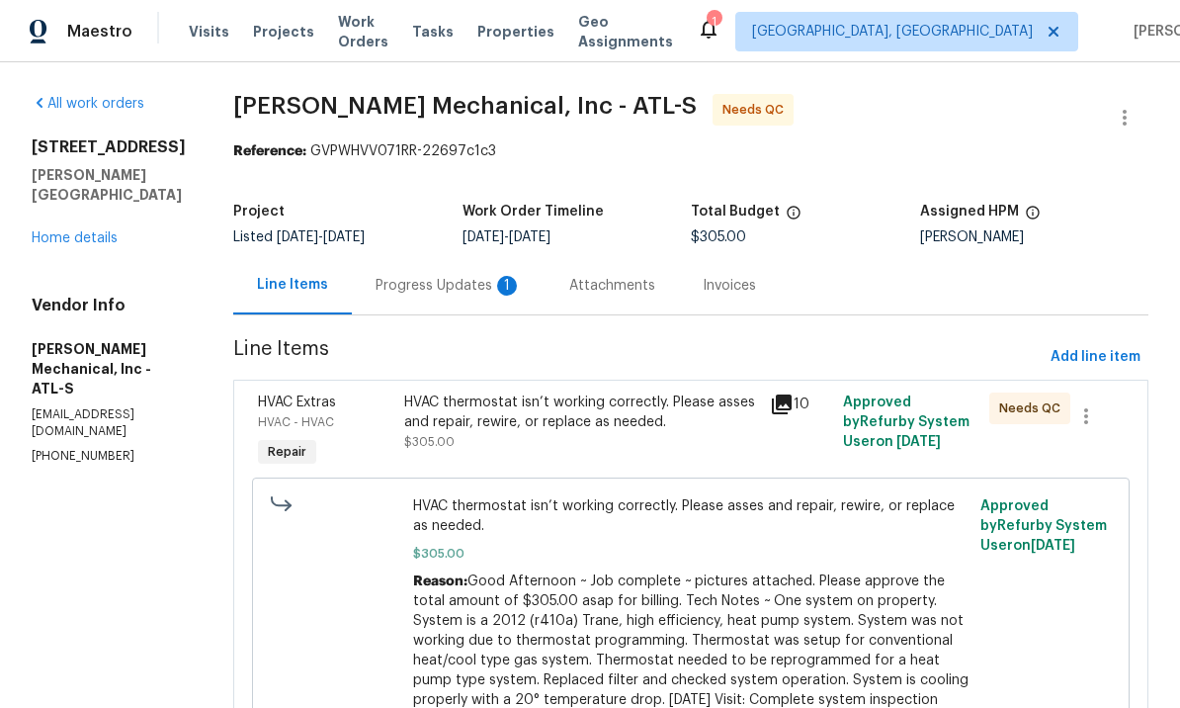
click at [492, 281] on div "Progress Updates 1" at bounding box center [449, 286] width 146 height 20
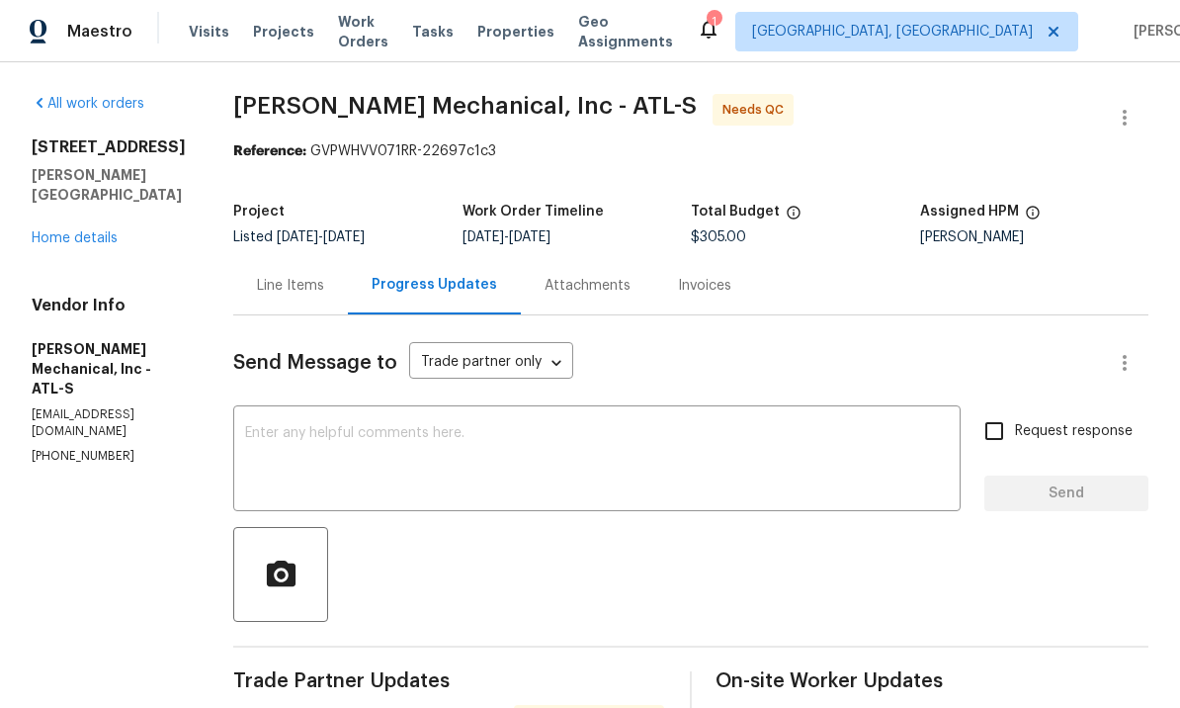
click at [324, 286] on div "Line Items" at bounding box center [290, 286] width 67 height 20
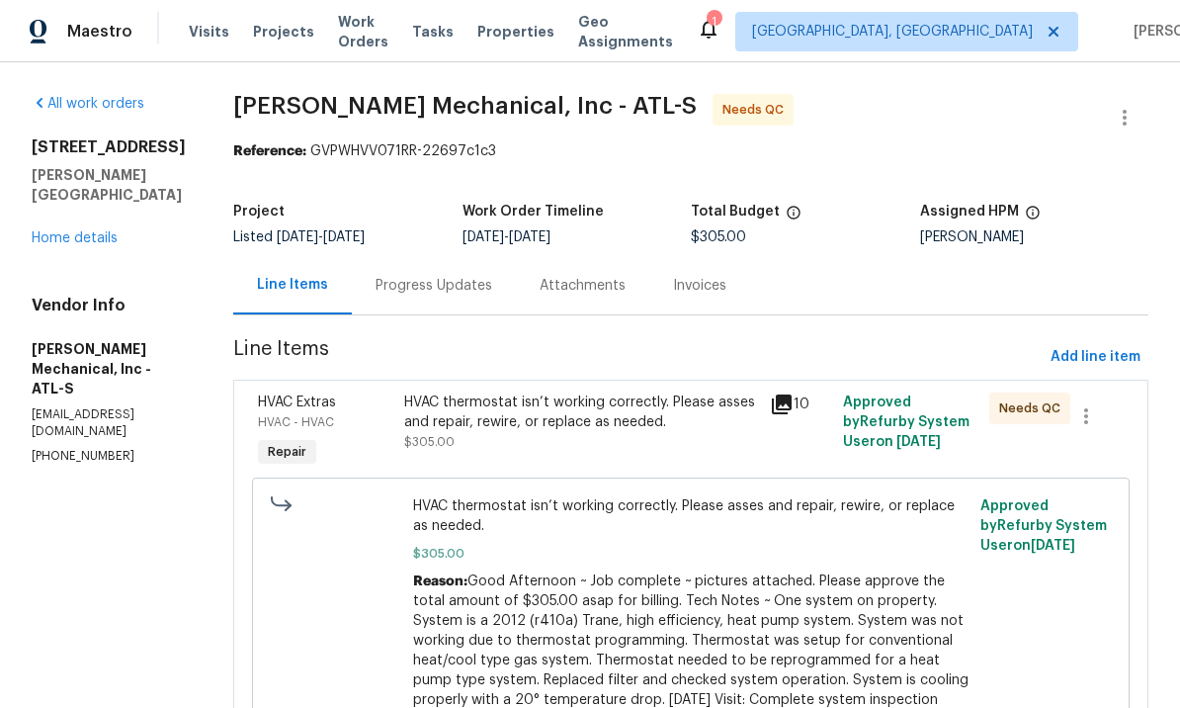
click at [644, 432] on div "HVAC thermostat isn’t working correctly. Please asses and repair, rewire, or re…" at bounding box center [581, 421] width 354 height 59
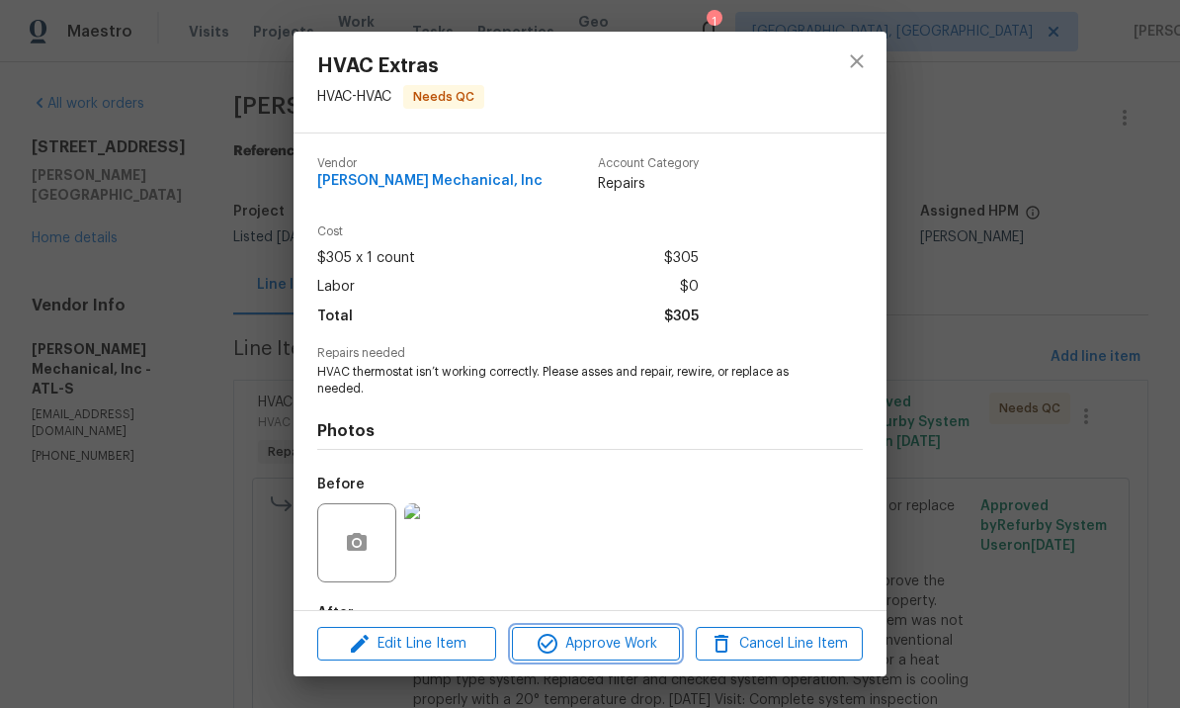
click at [574, 646] on span "Approve Work" at bounding box center [595, 644] width 155 height 25
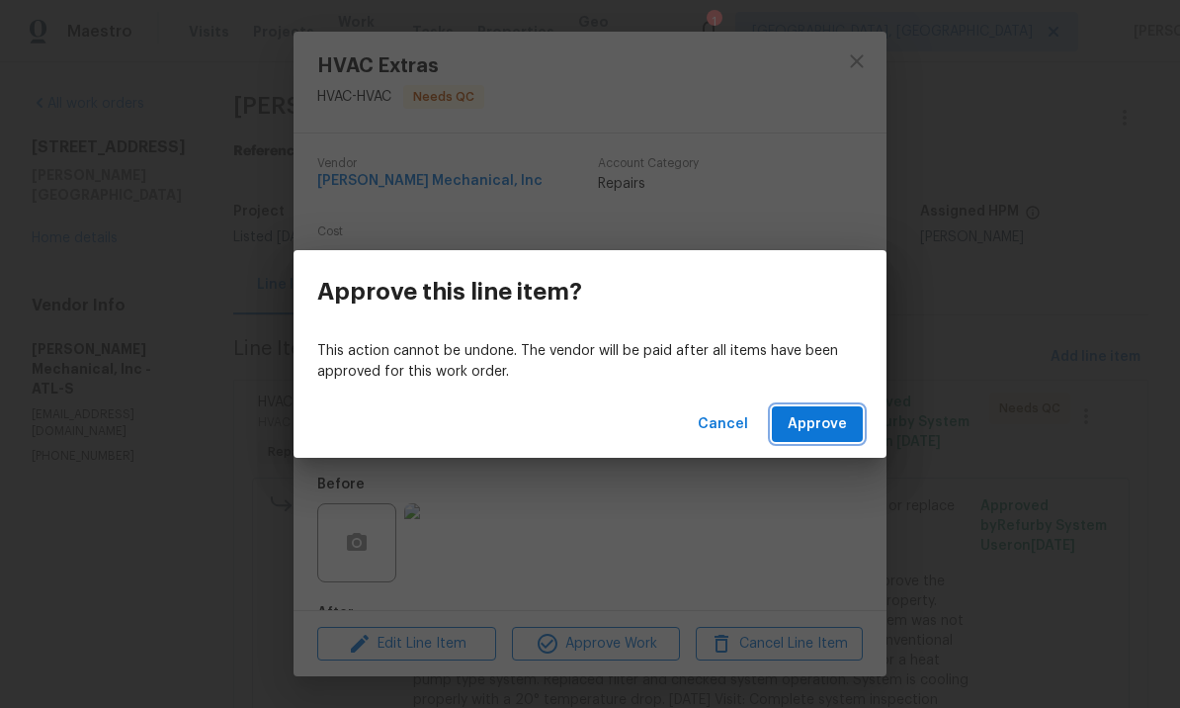
click at [827, 422] on span "Approve" at bounding box center [817, 424] width 59 height 25
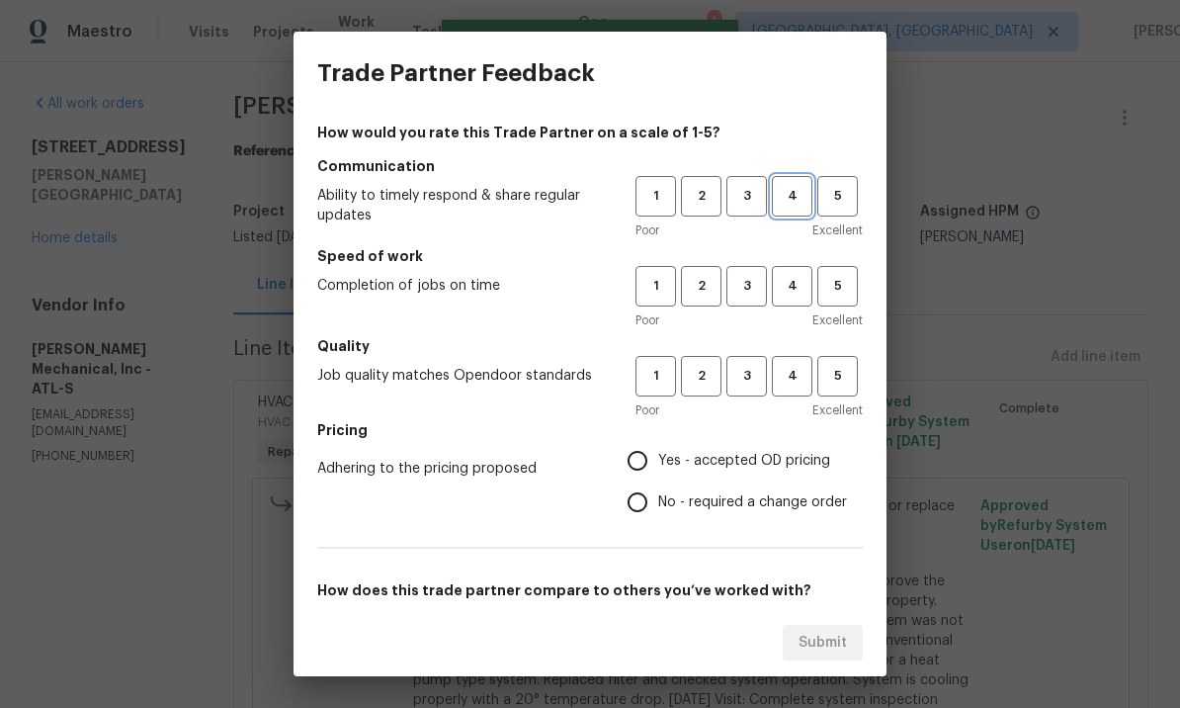
click at [801, 203] on span "4" at bounding box center [792, 196] width 37 height 23
click at [791, 275] on span "4" at bounding box center [792, 286] width 37 height 23
click at [797, 366] on span "4" at bounding box center [792, 376] width 37 height 23
click at [647, 460] on input "Yes - accepted OD pricing" at bounding box center [638, 461] width 42 height 42
radio input "true"
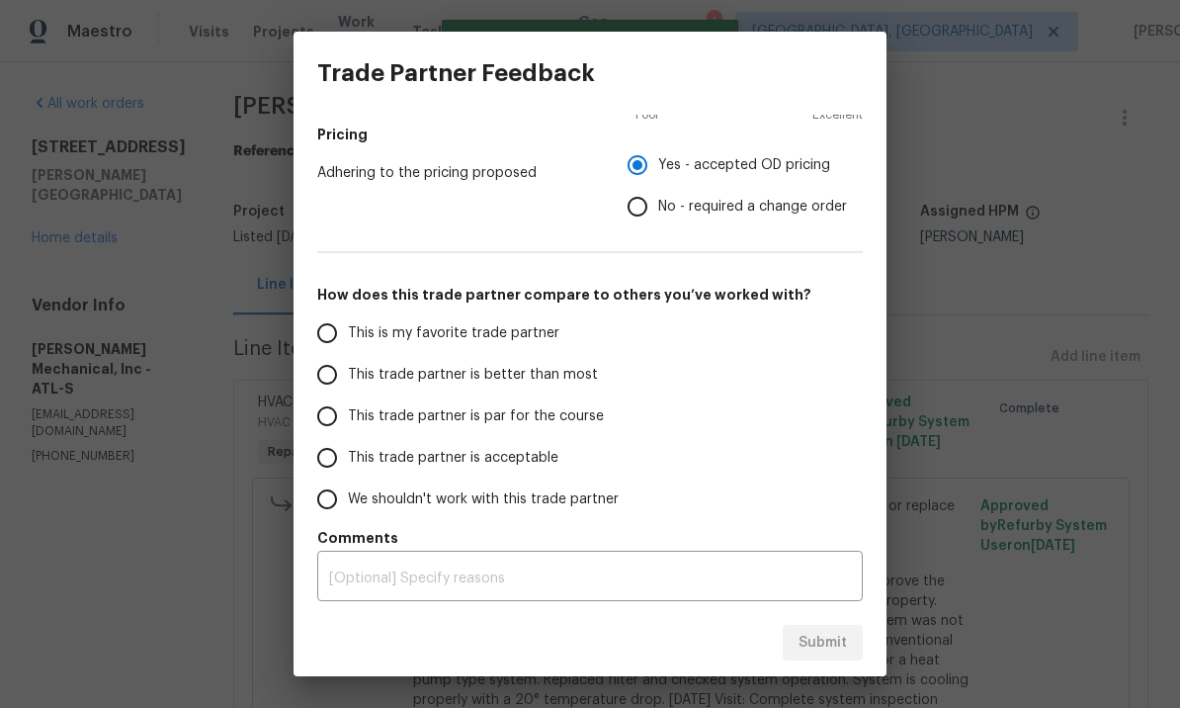
scroll to position [296, 0]
click at [337, 372] on input "This trade partner is better than most" at bounding box center [327, 375] width 42 height 42
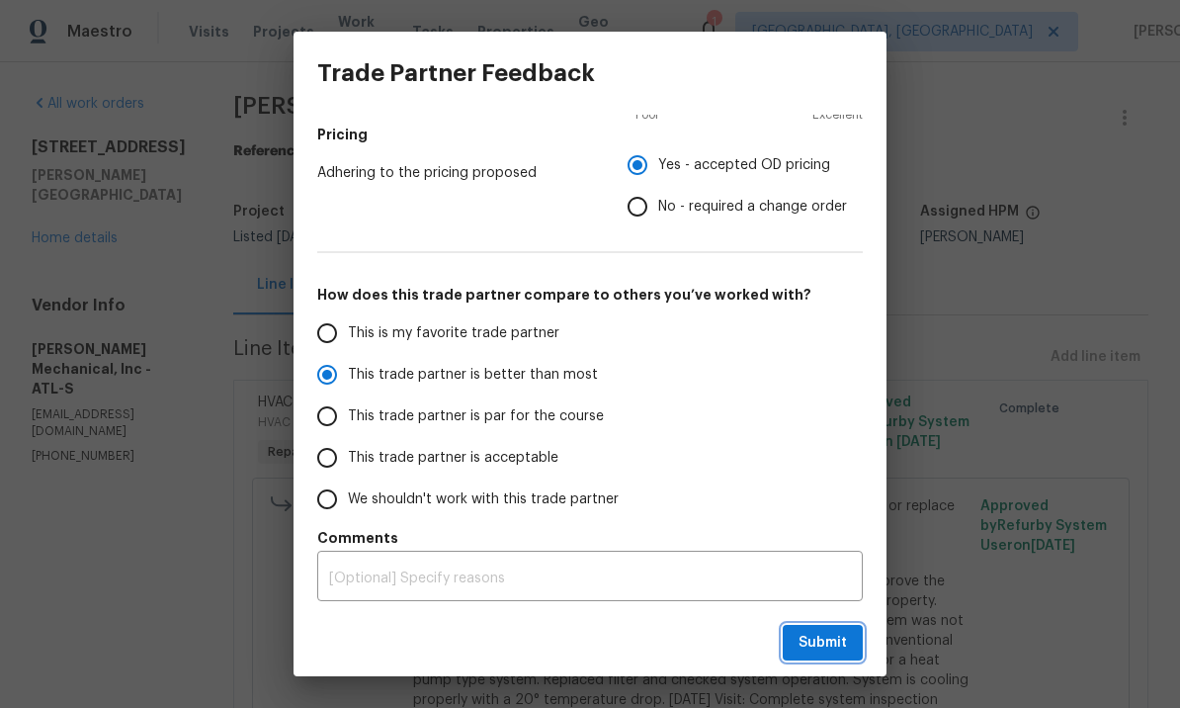
click at [833, 649] on span "Submit" at bounding box center [823, 643] width 48 height 25
radio input "true"
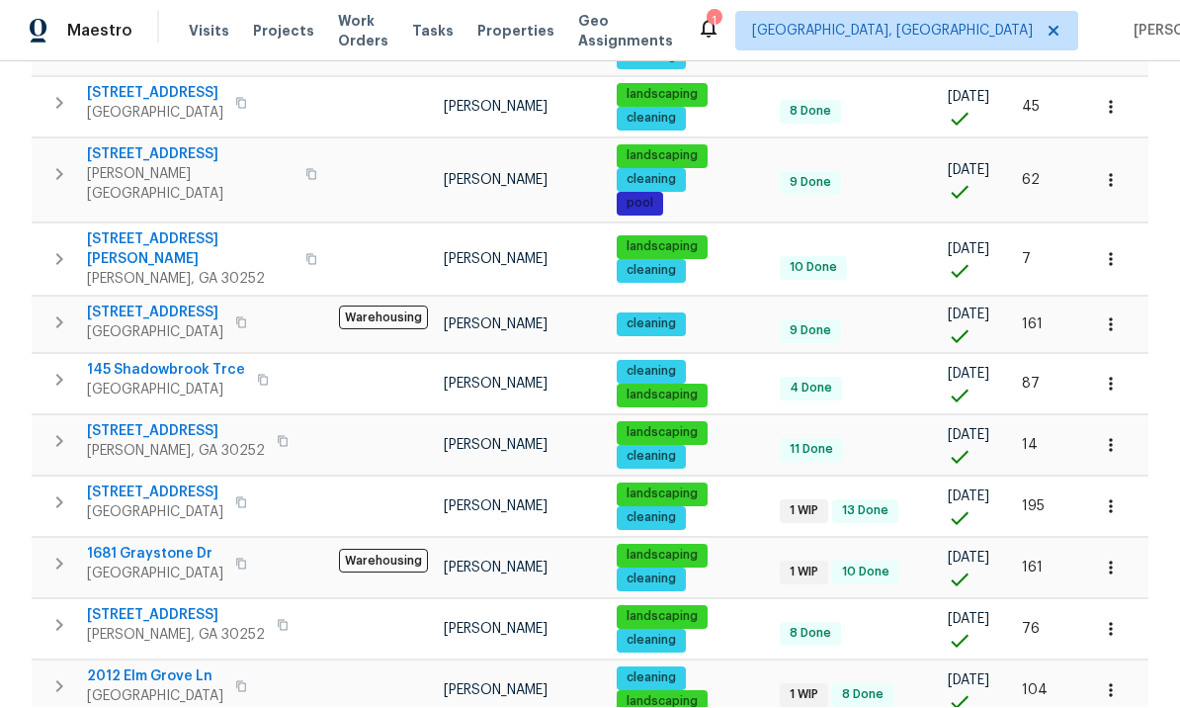
scroll to position [757, 0]
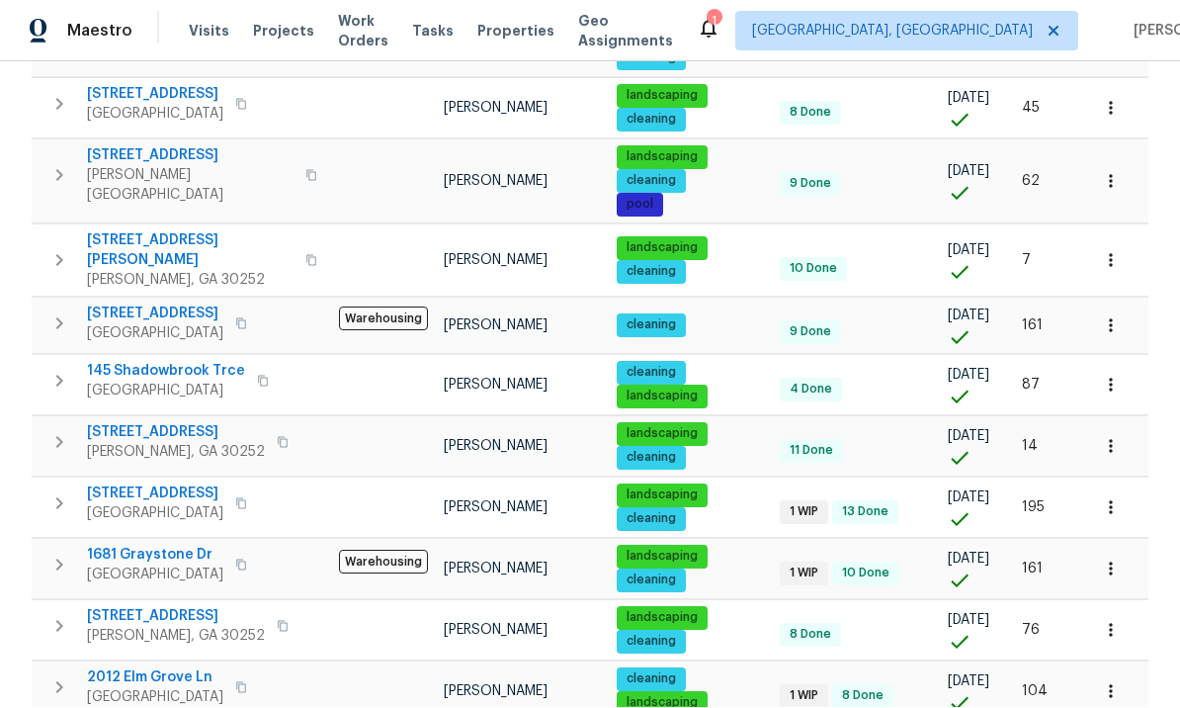
click at [166, 668] on span "2012 Elm Grove Ln" at bounding box center [155, 678] width 136 height 20
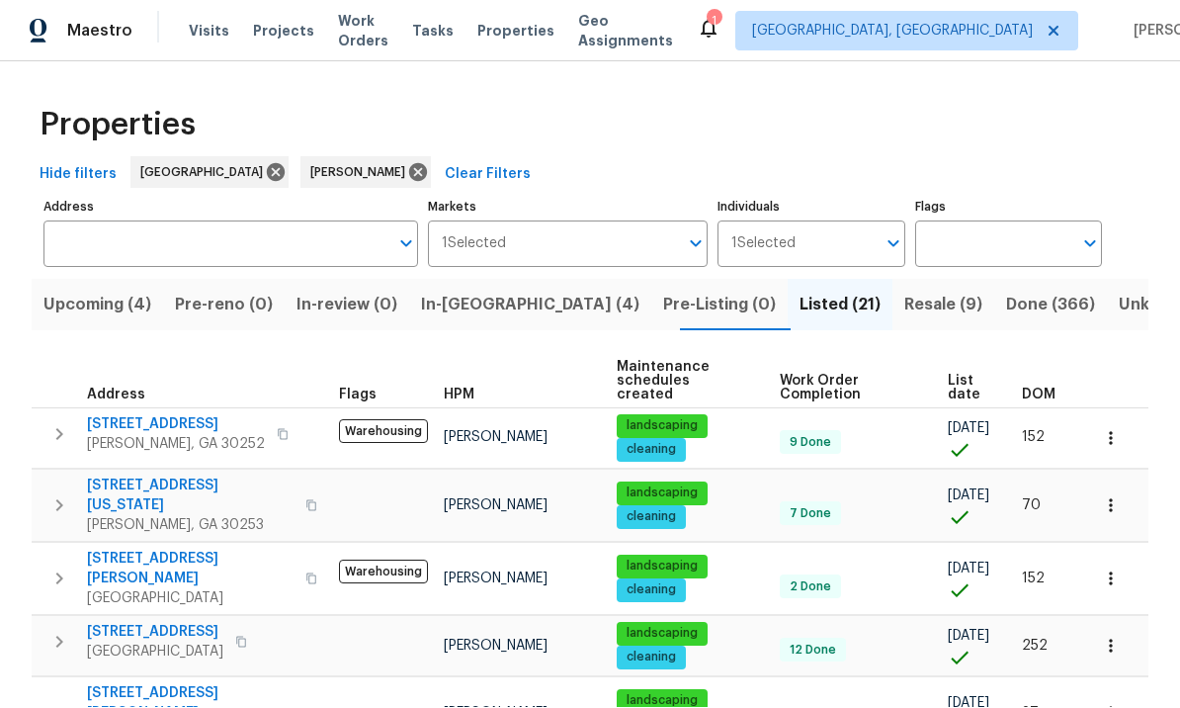
scroll to position [0, 0]
click at [476, 292] on span "In-[GEOGRAPHIC_DATA] (4)" at bounding box center [530, 306] width 218 height 28
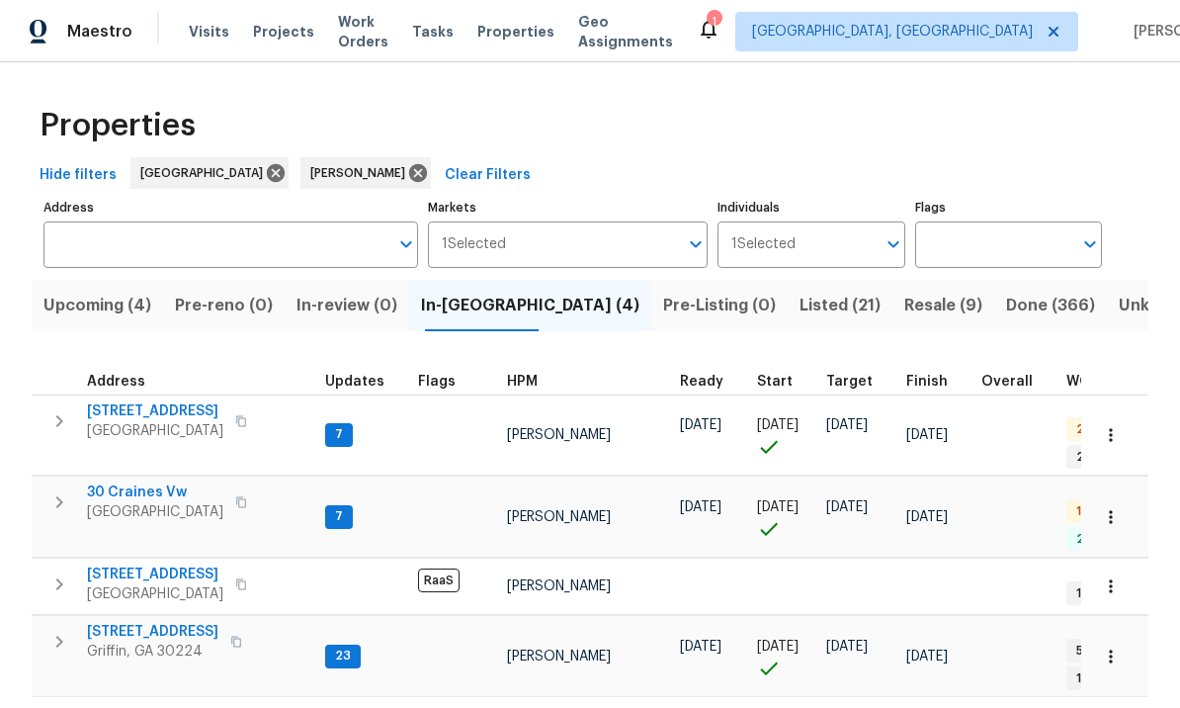
click at [160, 406] on span "[STREET_ADDRESS]" at bounding box center [155, 411] width 136 height 20
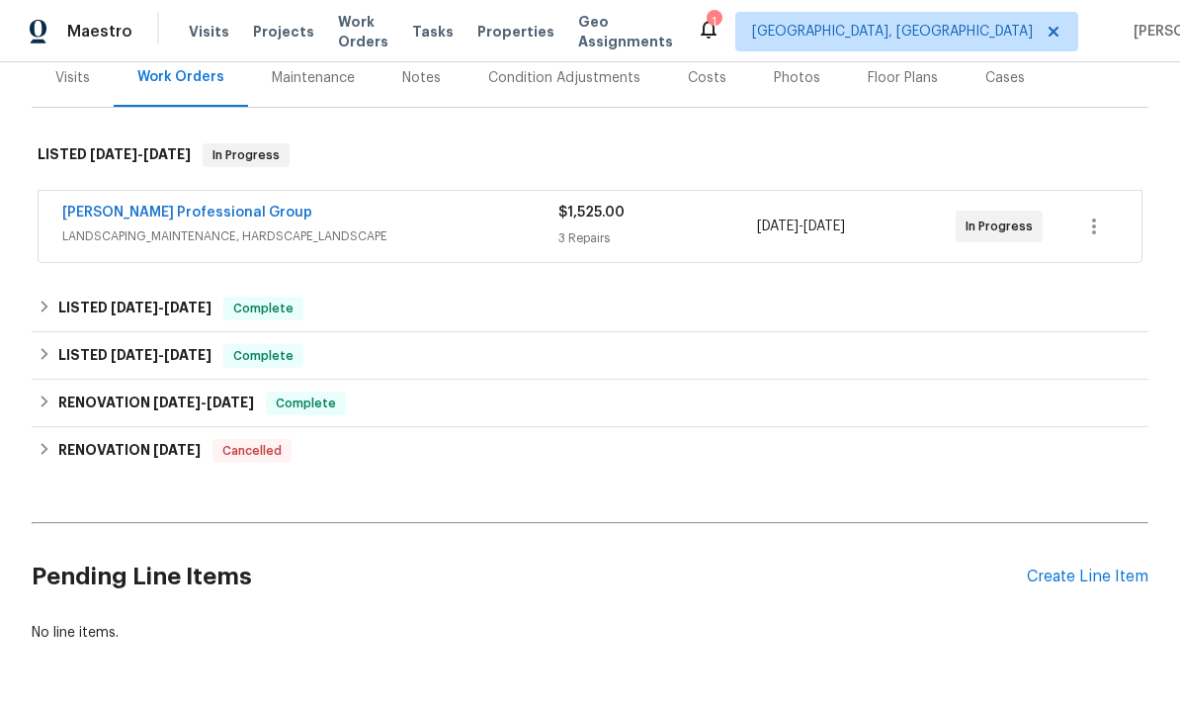
scroll to position [251, 0]
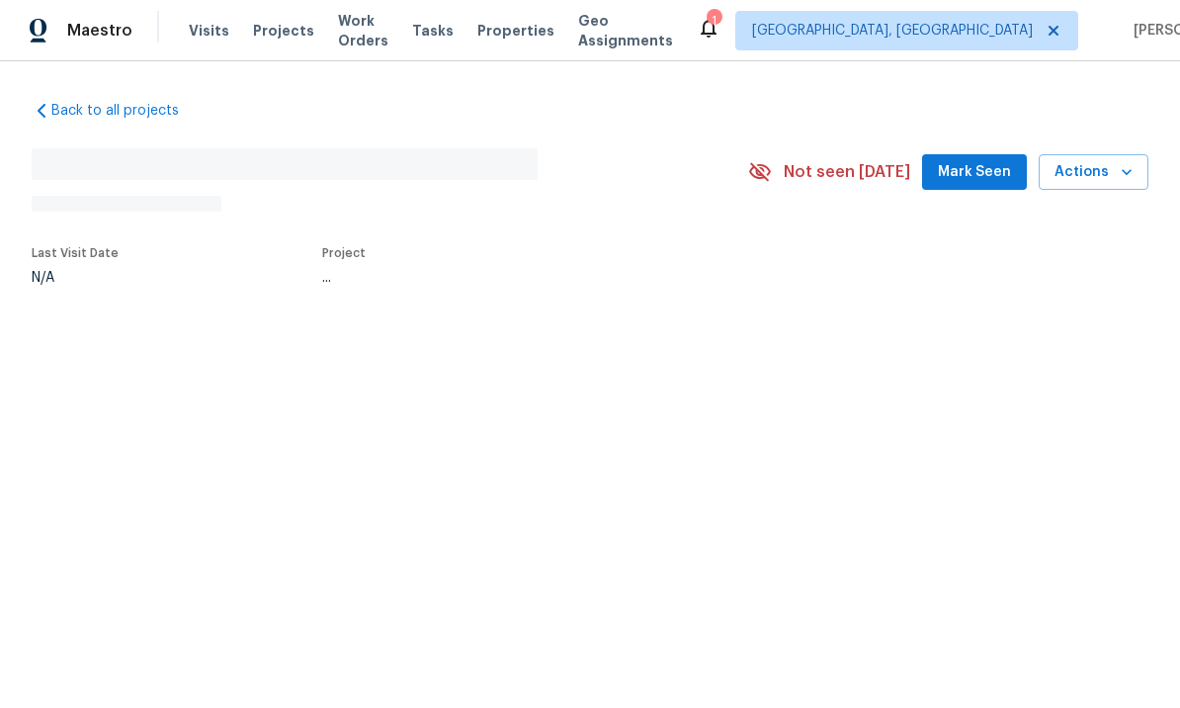
click at [976, 171] on span "Mark Seen" at bounding box center [974, 173] width 73 height 25
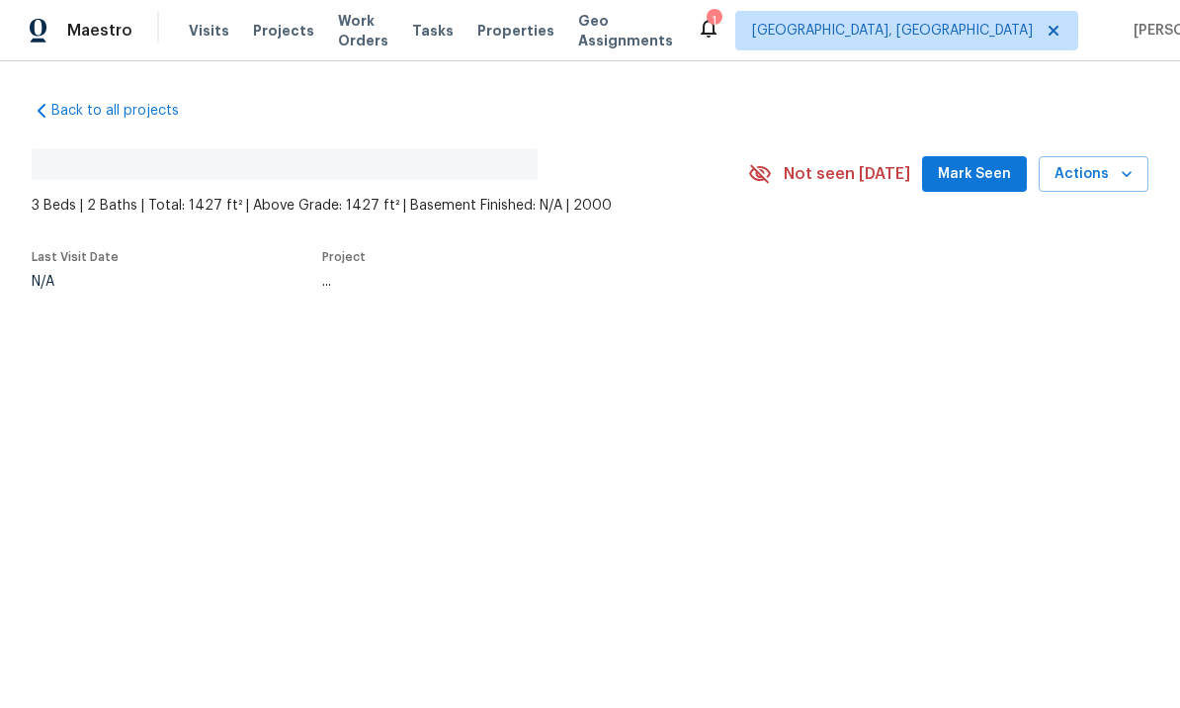
click at [994, 157] on button "Mark Seen" at bounding box center [974, 175] width 105 height 37
